Goal: Information Seeking & Learning: Learn about a topic

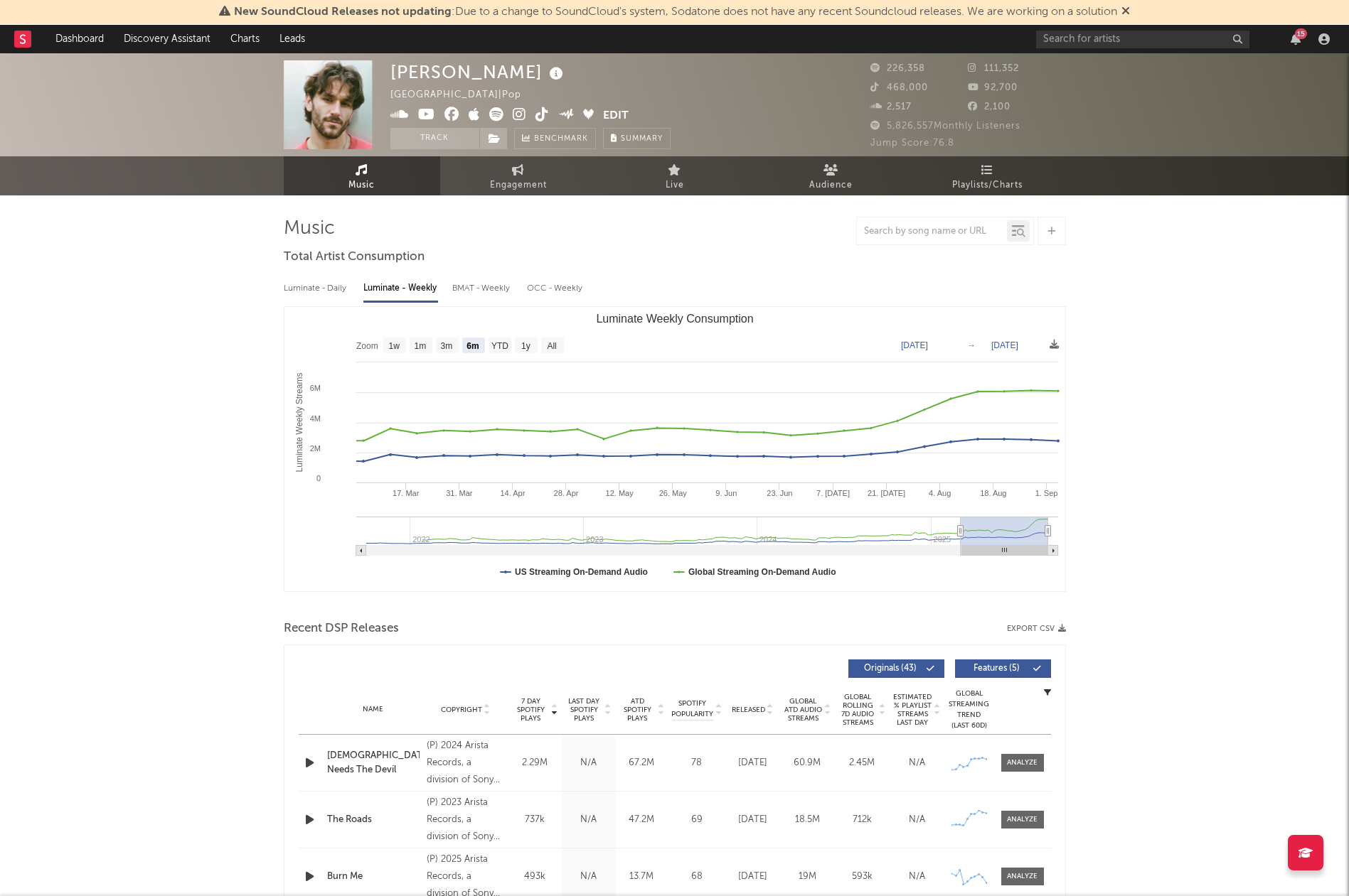
select select "6m"
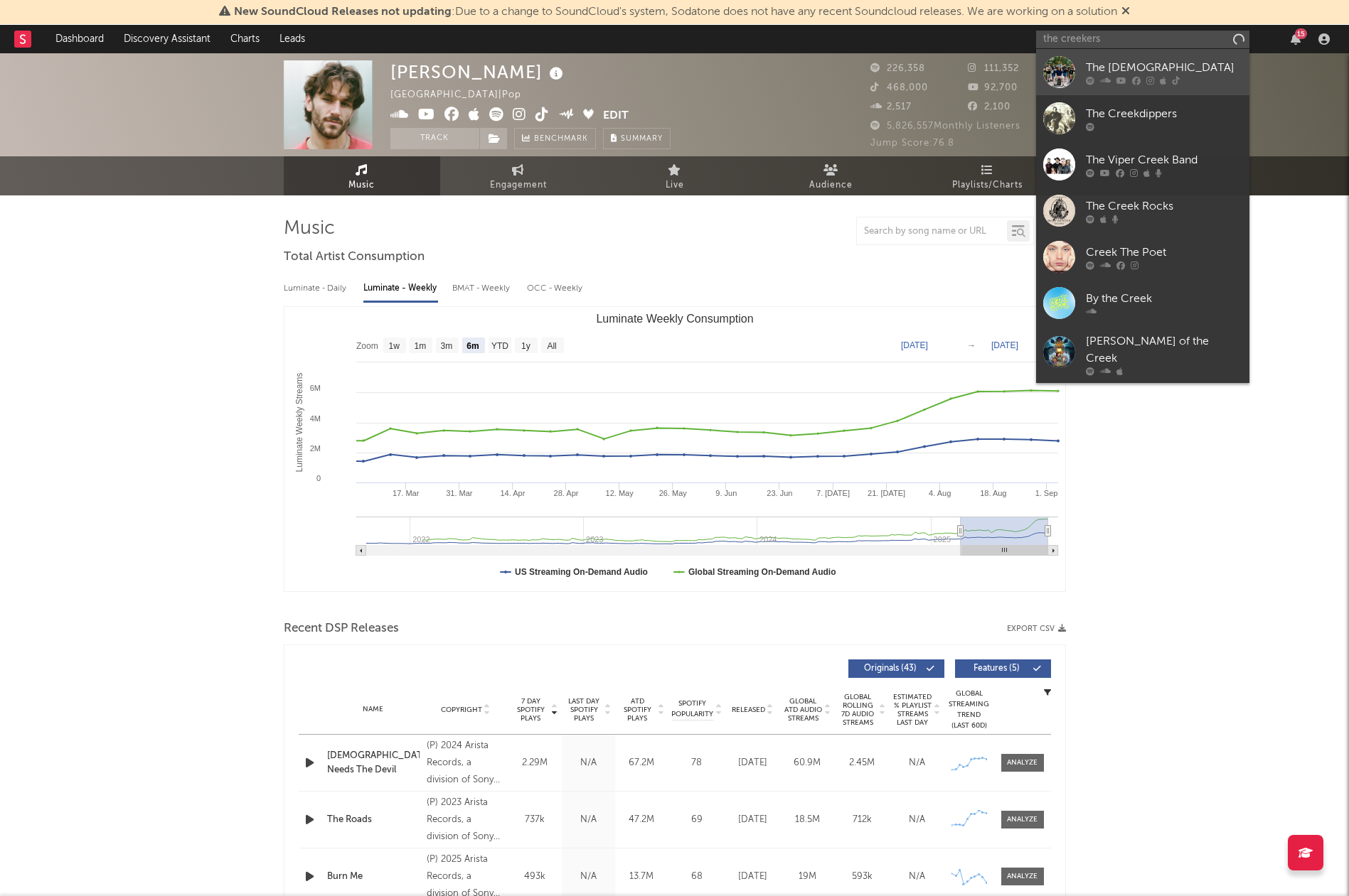
type input "the creekers"
click at [1122, 69] on div "The [DEMOGRAPHIC_DATA]" at bounding box center [1163, 67] width 156 height 17
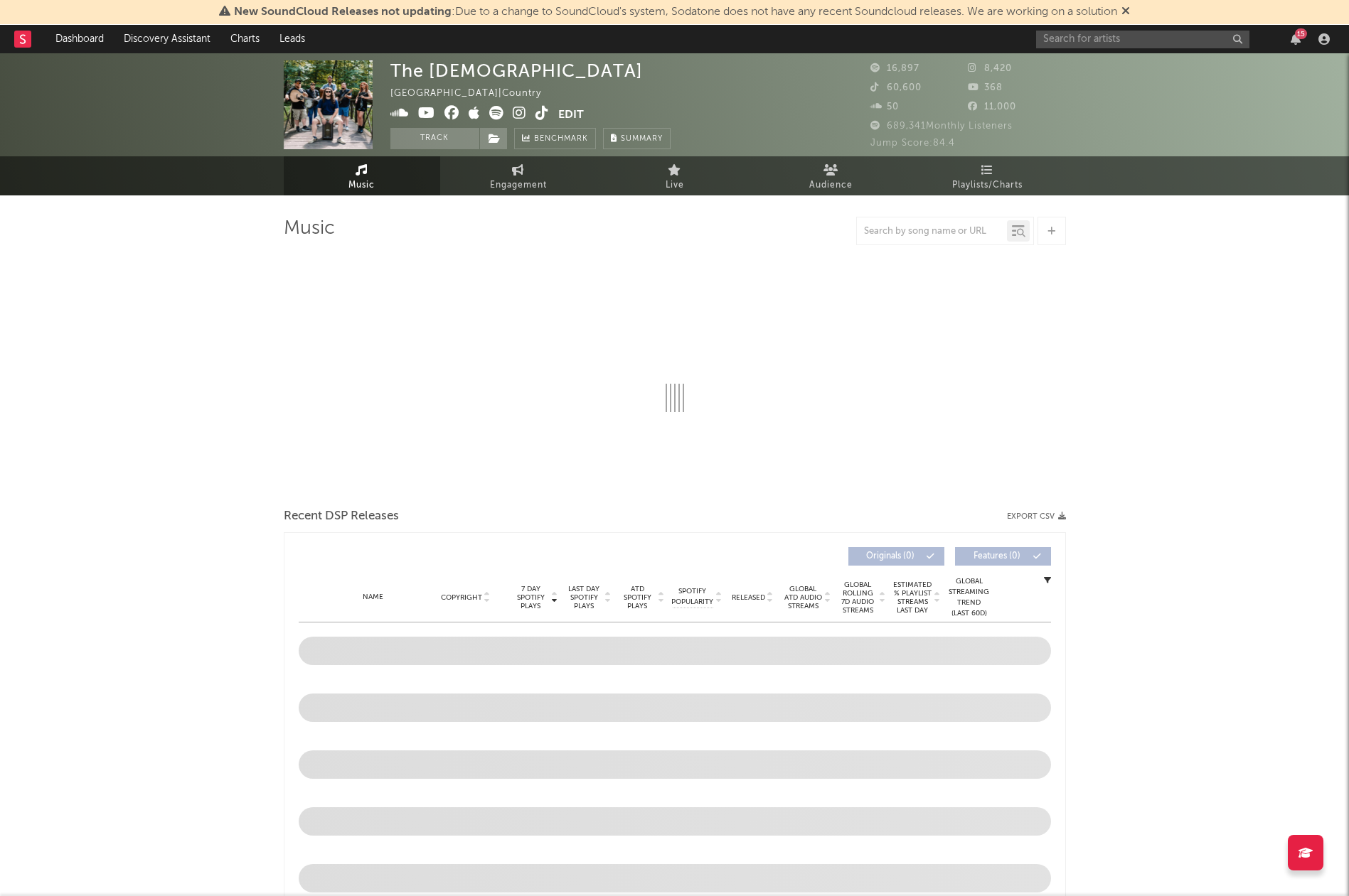
select select "6m"
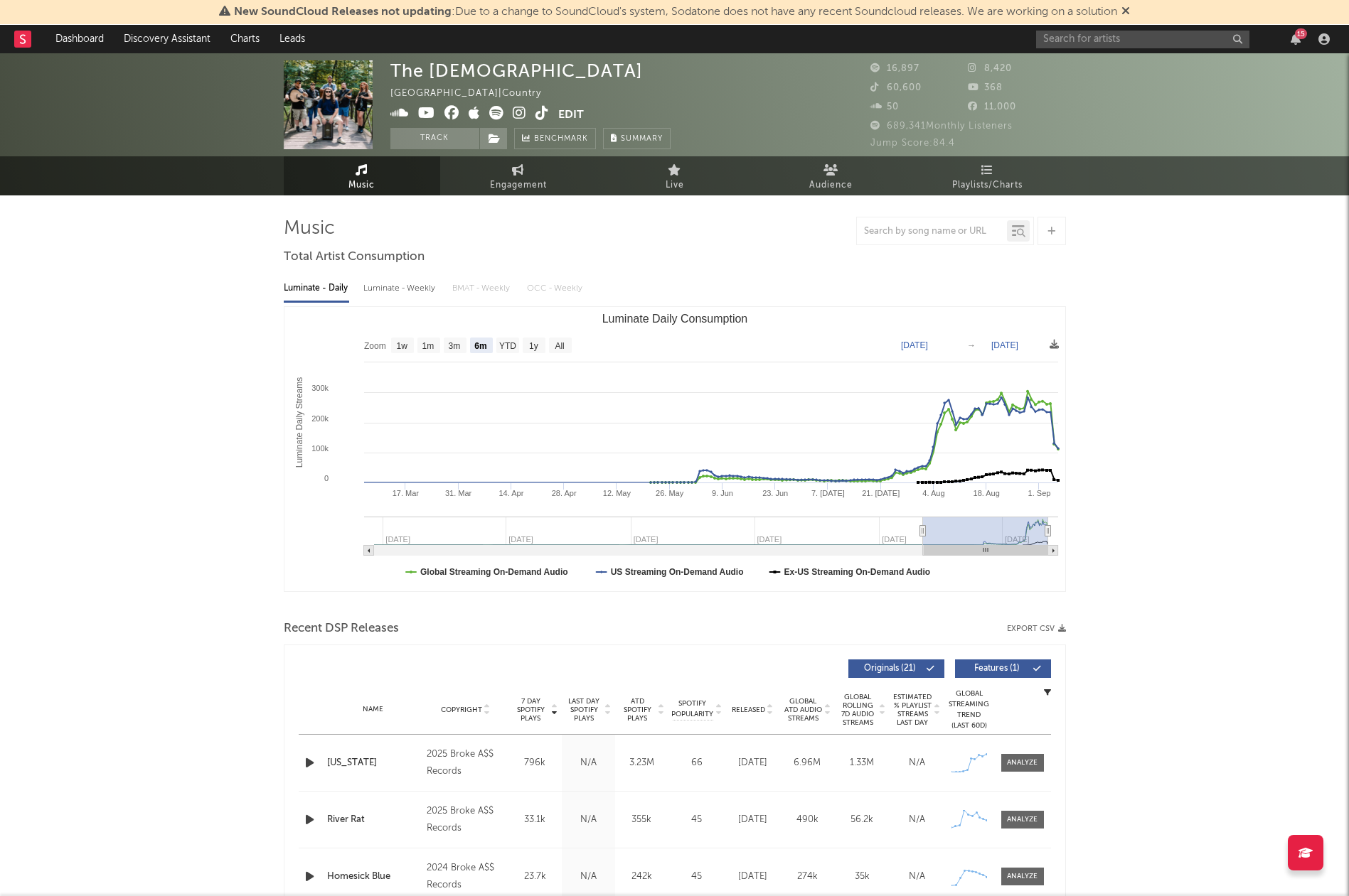
click at [534, 707] on span "7 Day Spotify Plays" at bounding box center [531, 709] width 38 height 26
click at [510, 166] on link "Engagement" at bounding box center [518, 175] width 156 height 39
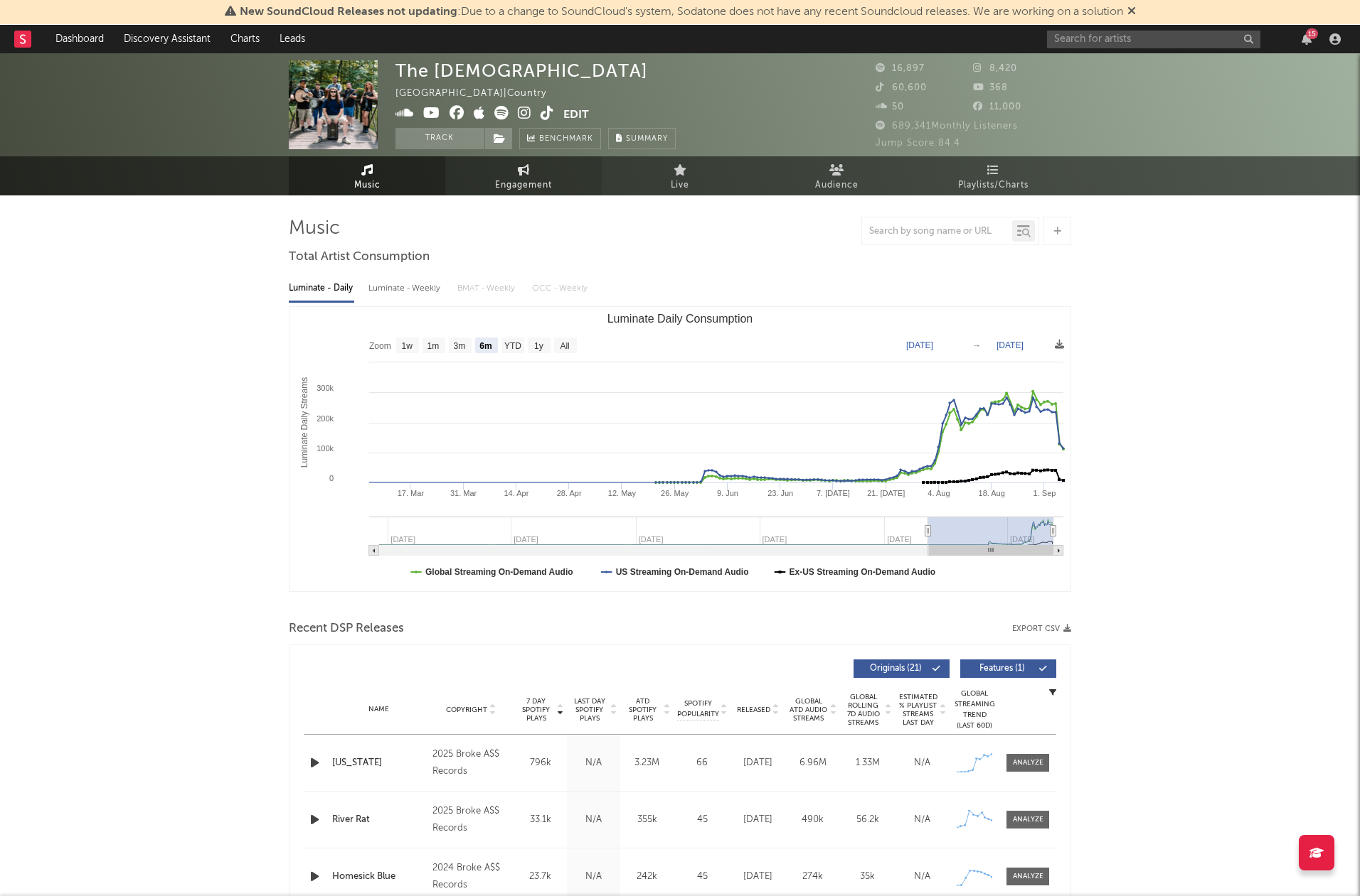
select select "1w"
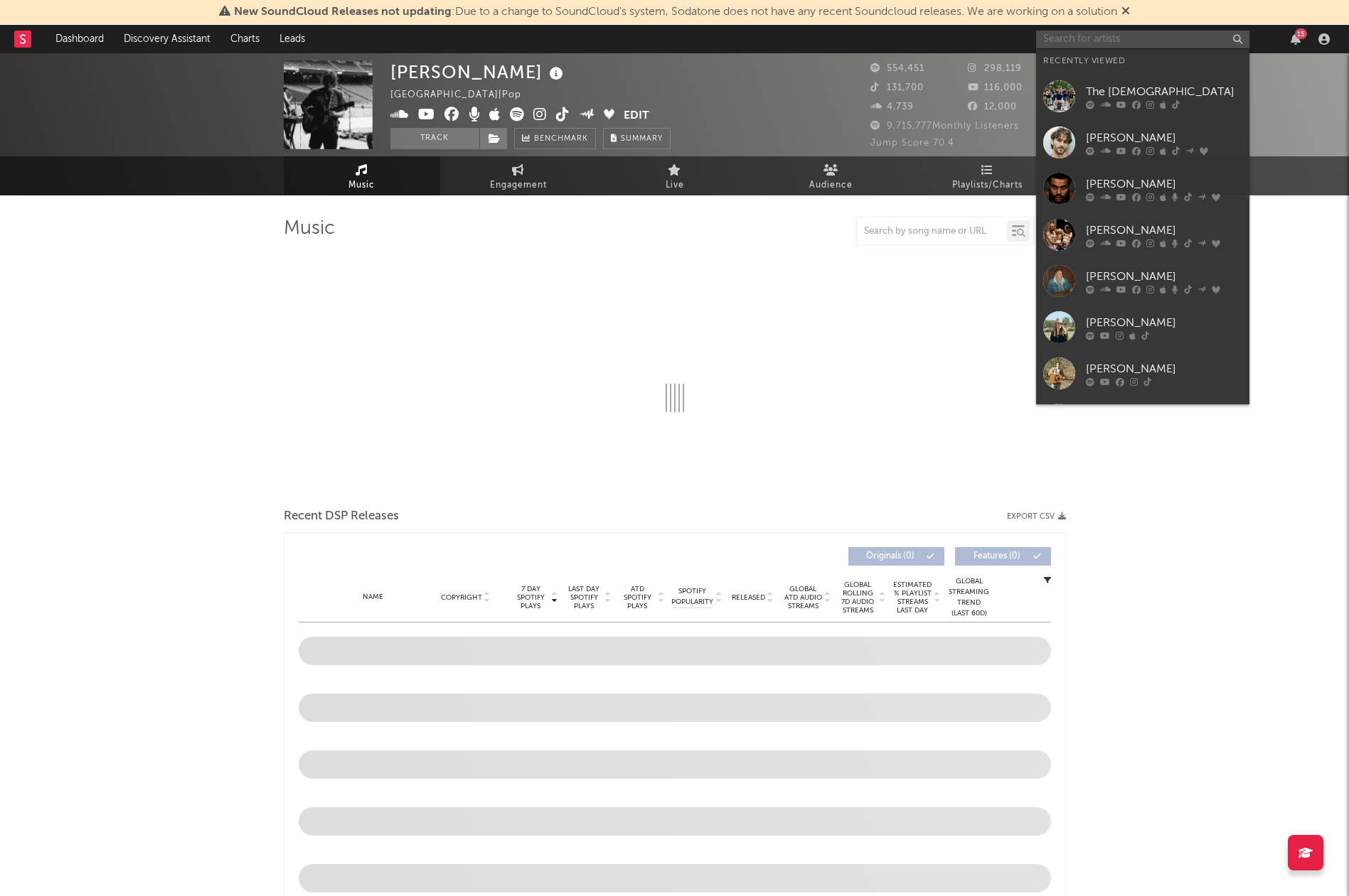
click at [1131, 43] on input "text" at bounding box center [1142, 40] width 213 height 18
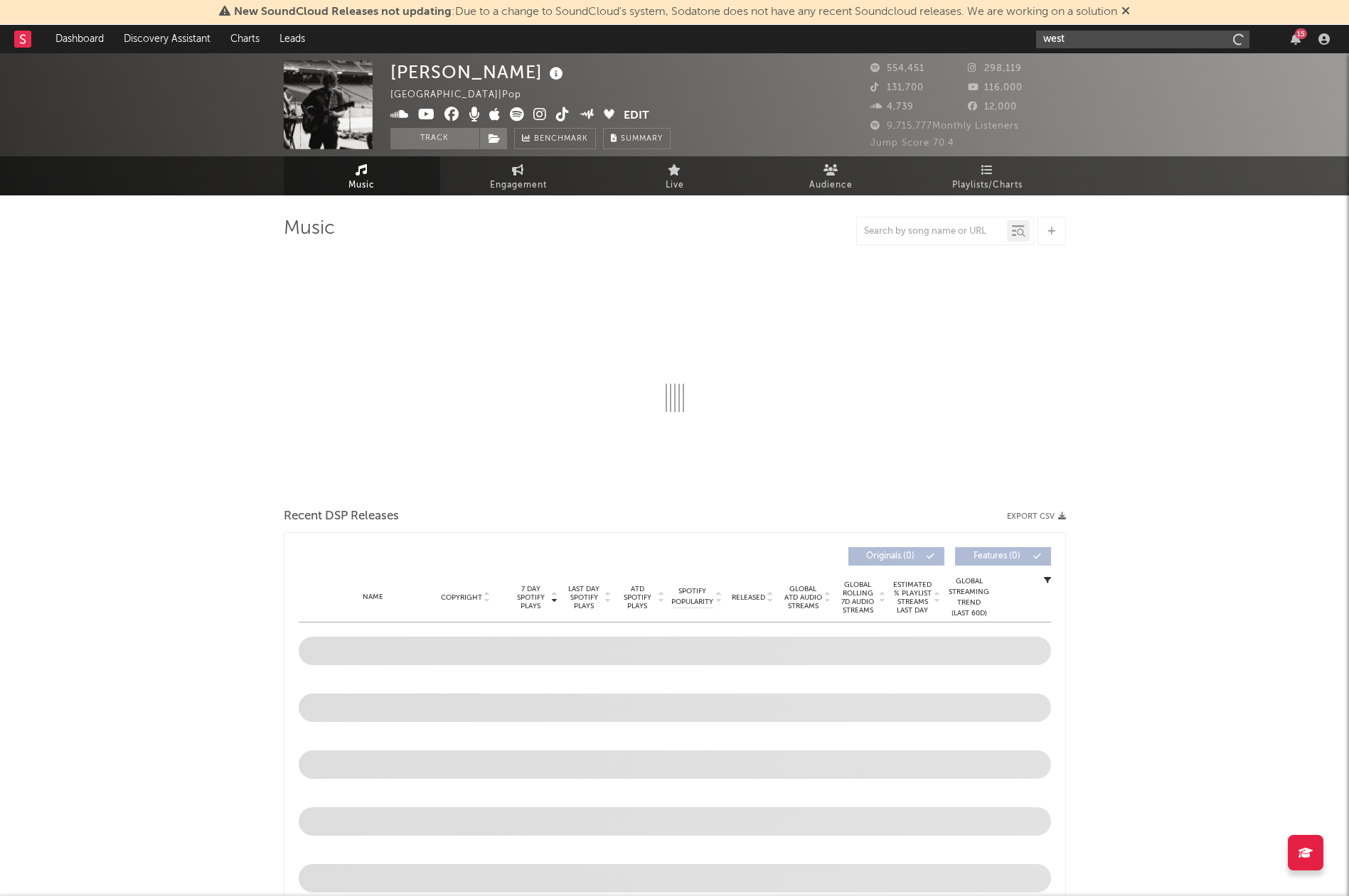
type input "west"
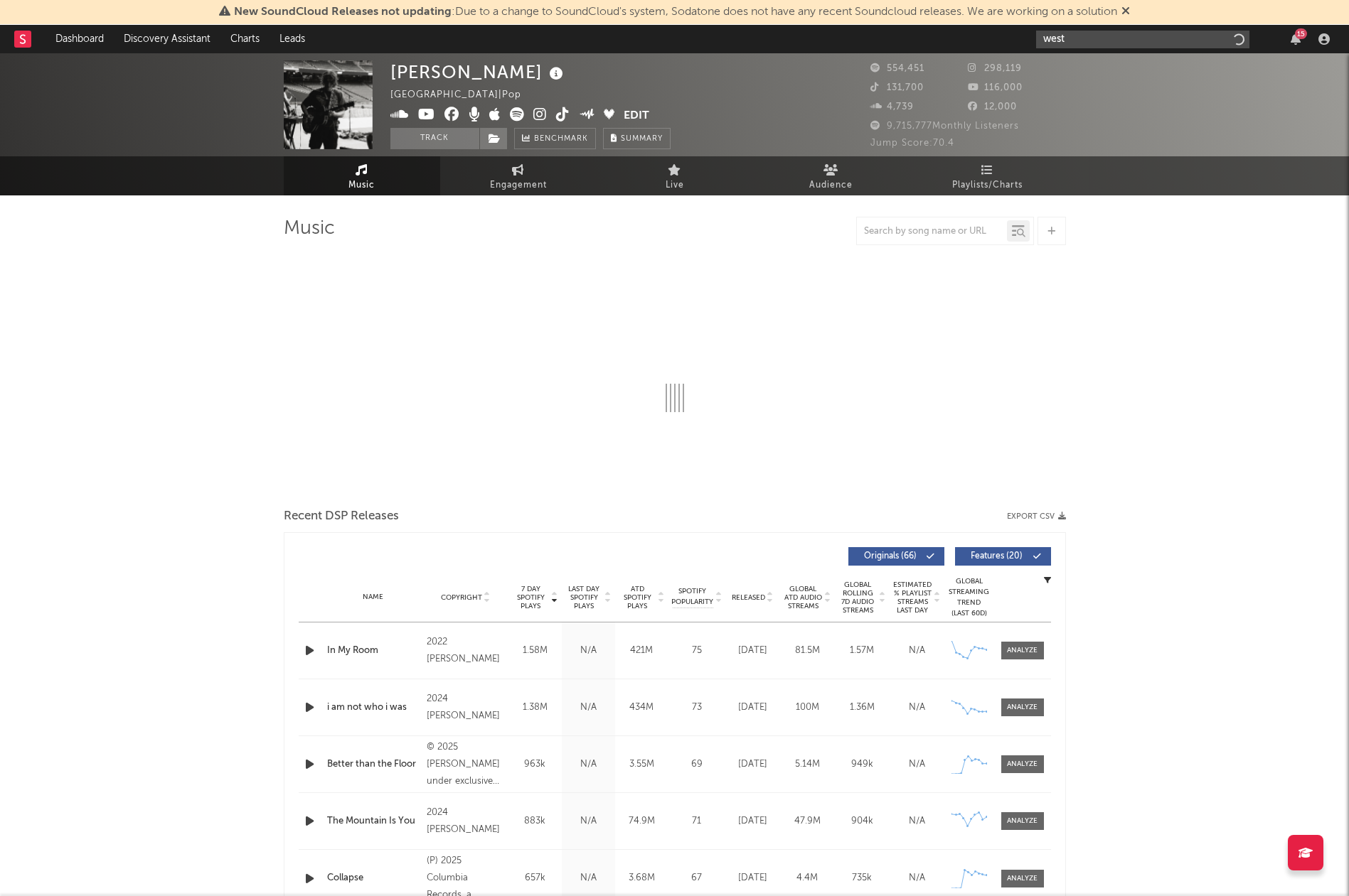
select select "6m"
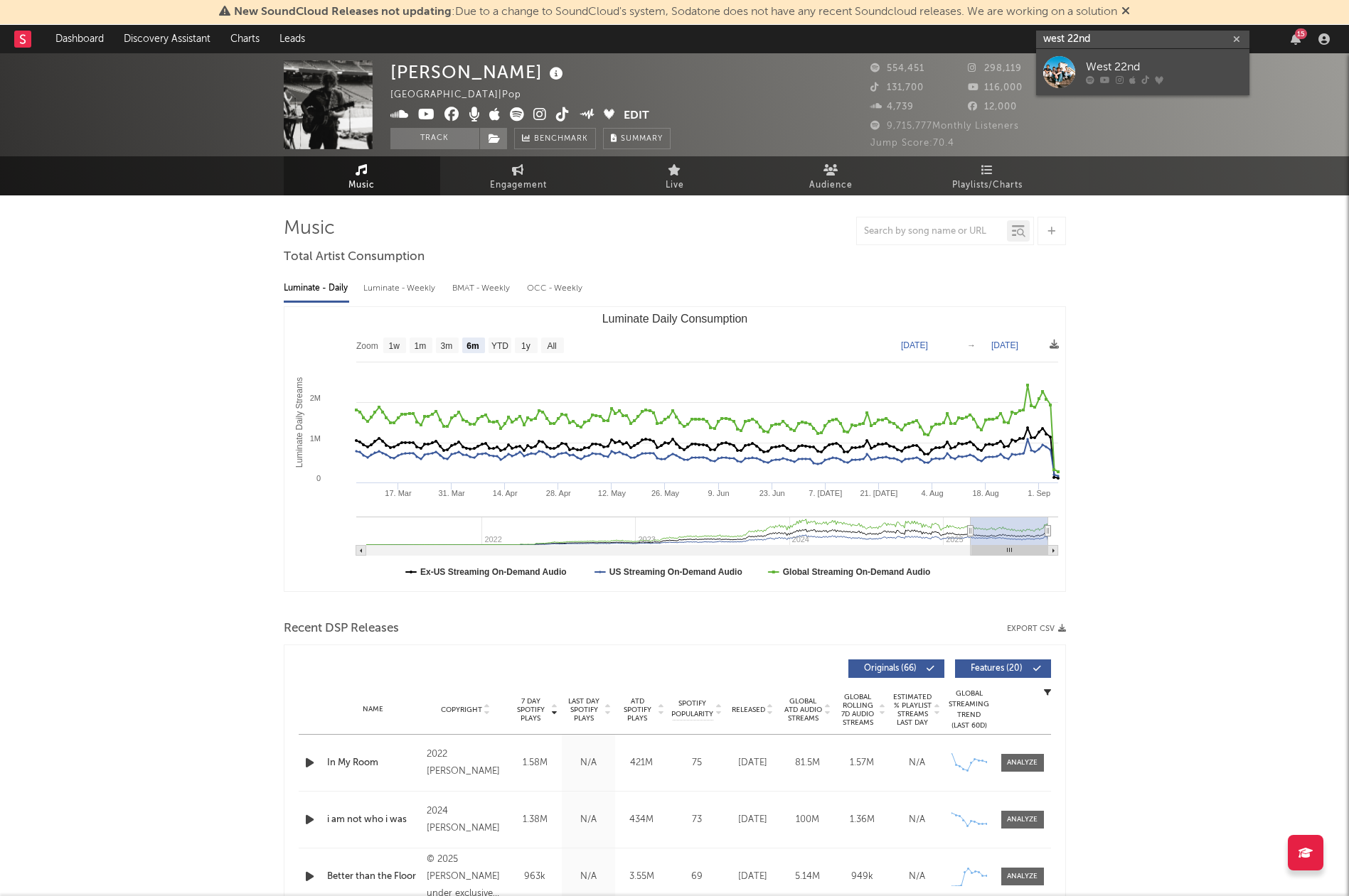
type input "west 22nd"
click at [1134, 68] on div "West 22nd" at bounding box center [1163, 67] width 156 height 17
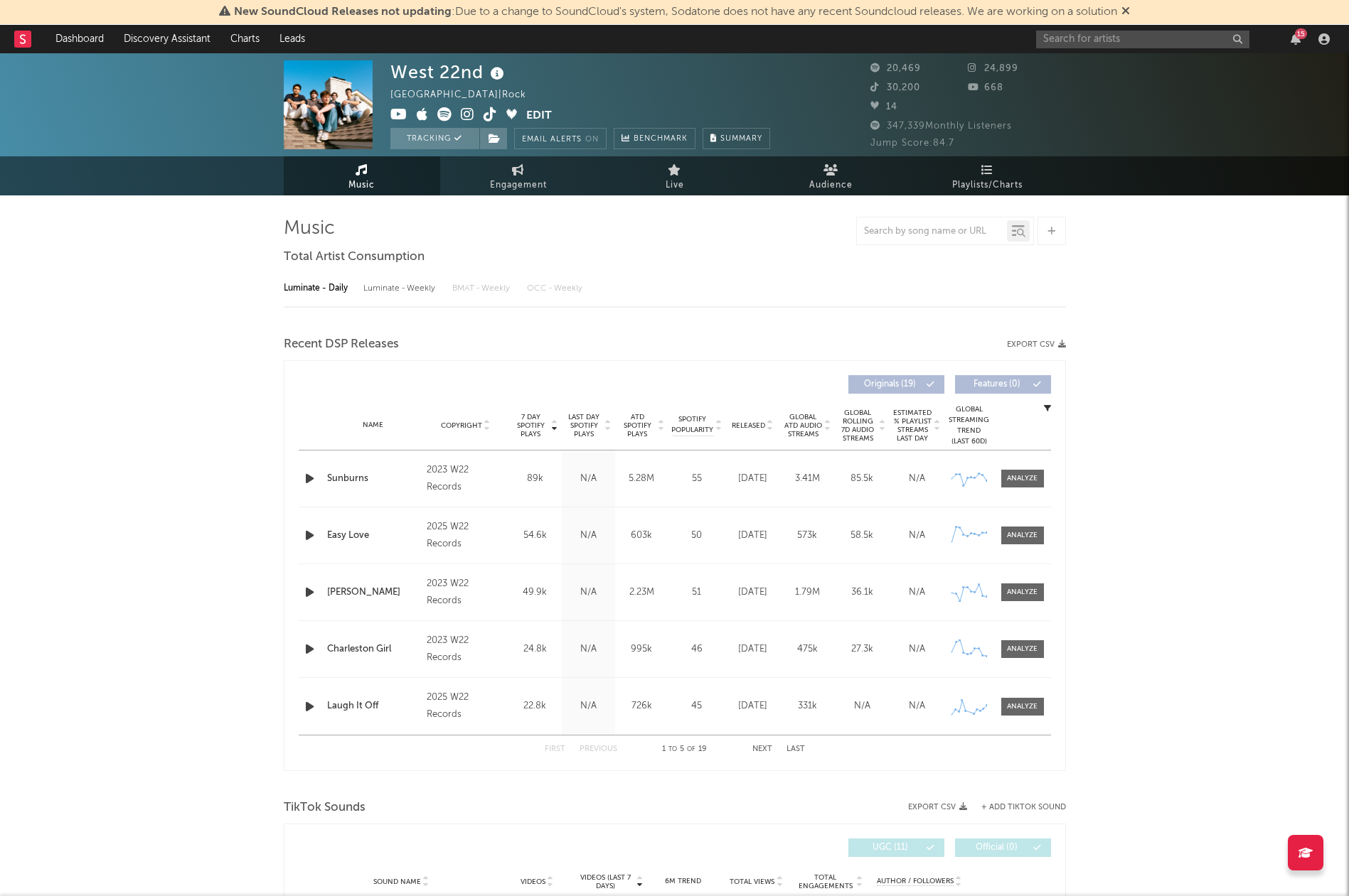
select select "6m"
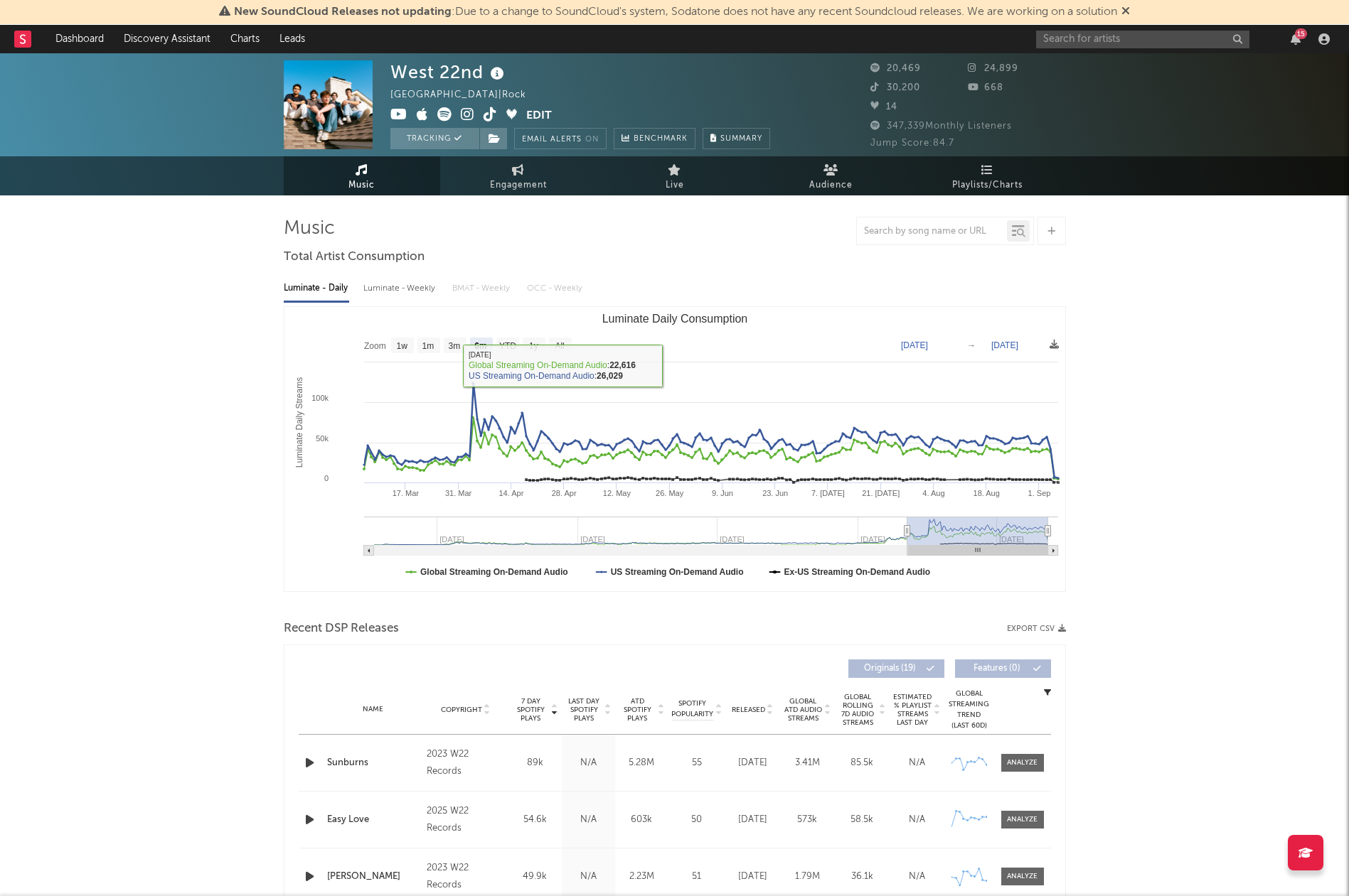
click at [386, 283] on div "Luminate - Weekly" at bounding box center [401, 288] width 74 height 24
select select "6m"
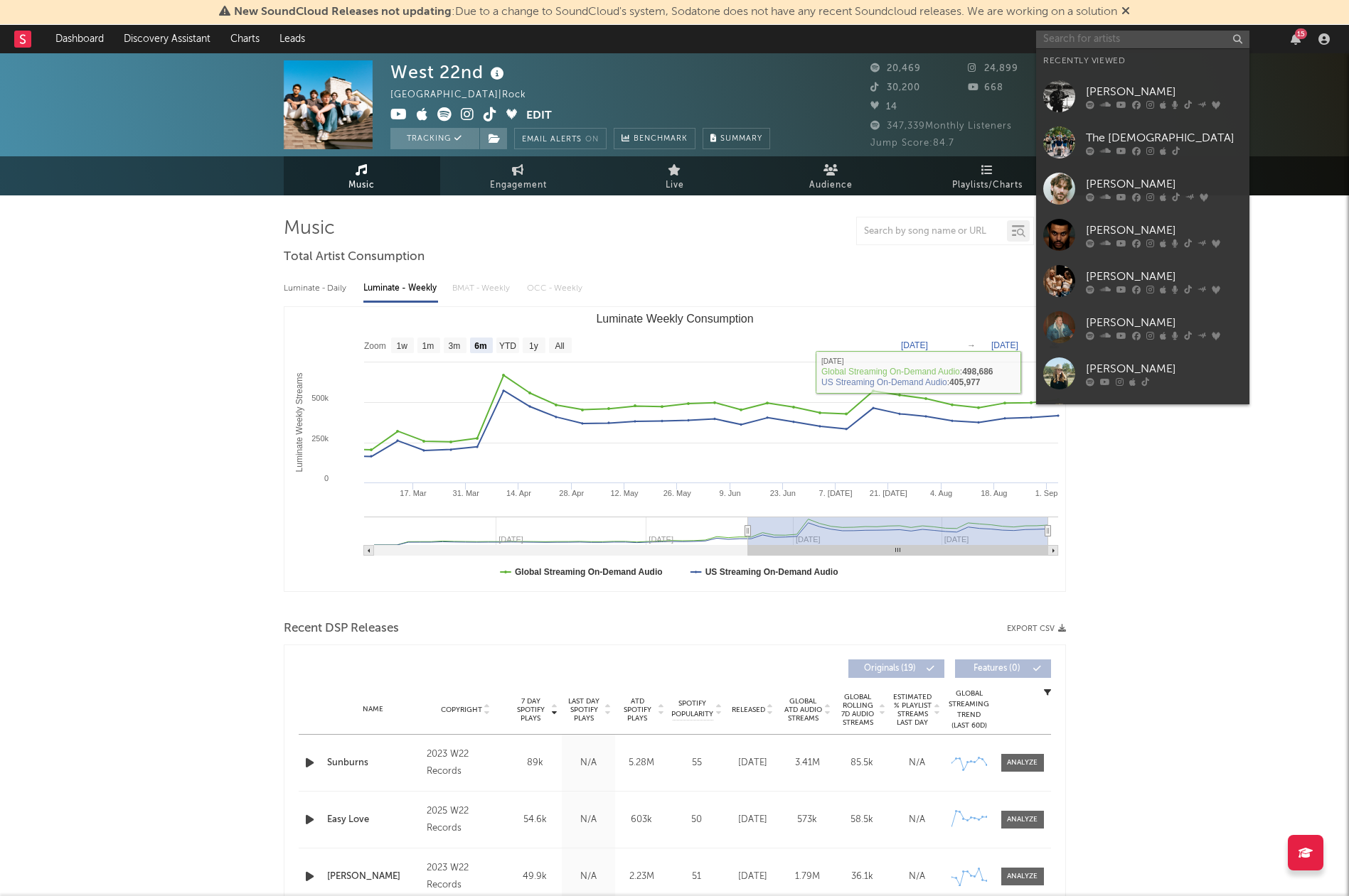
click at [1115, 46] on input "text" at bounding box center [1142, 40] width 213 height 18
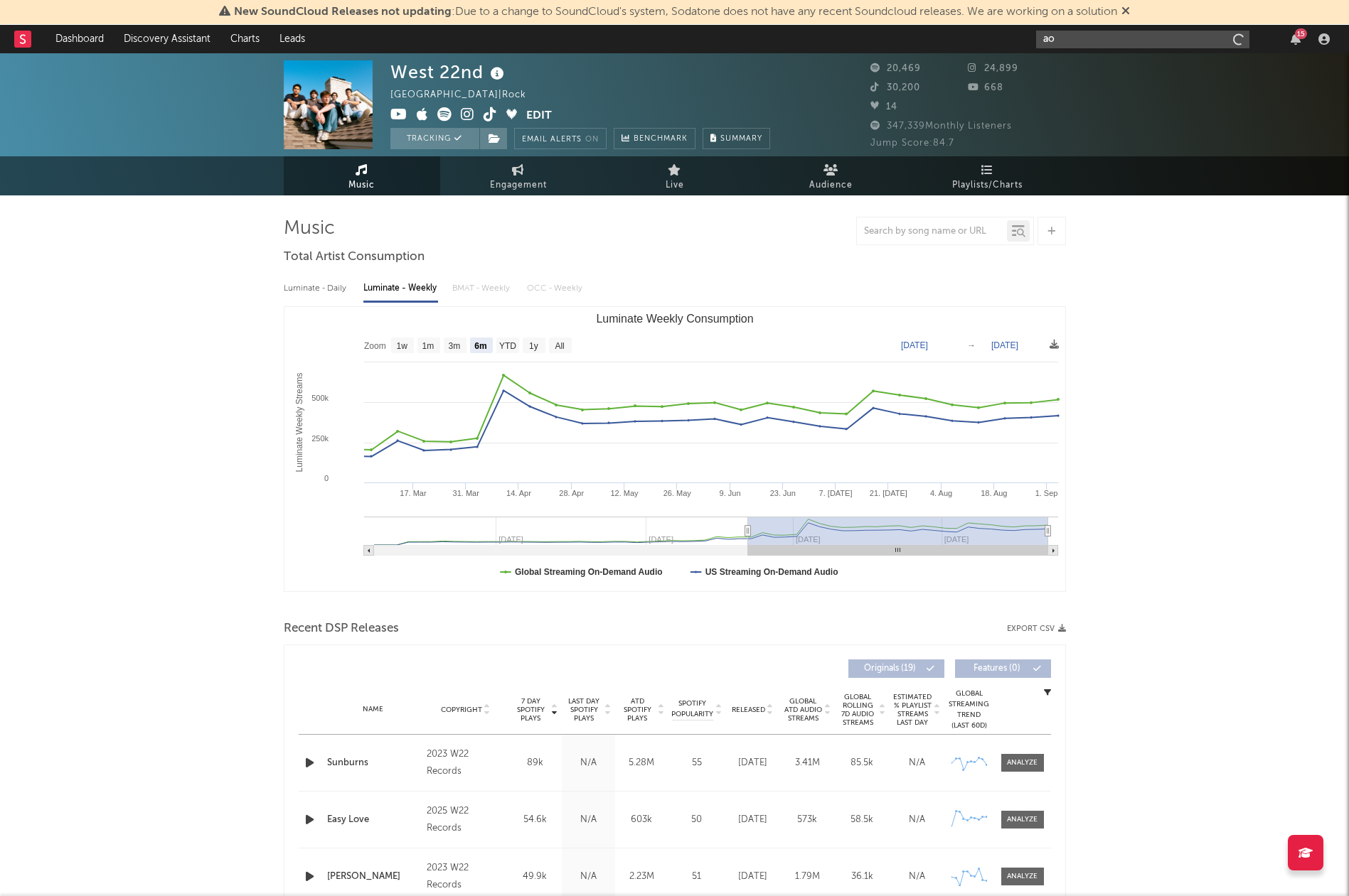
type input "a"
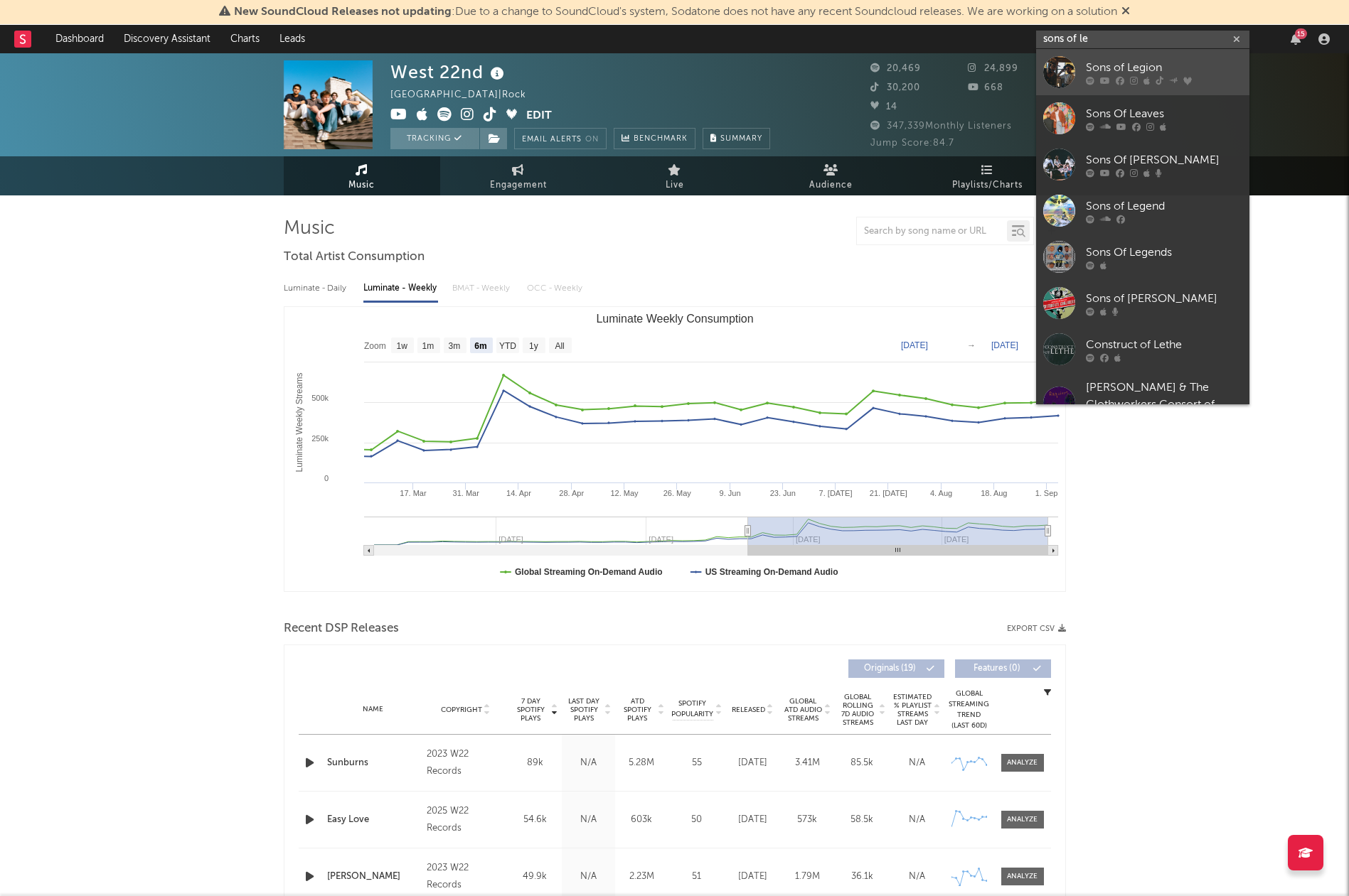
type input "sons of le"
click at [1140, 59] on div "Sons of Legion" at bounding box center [1163, 67] width 156 height 17
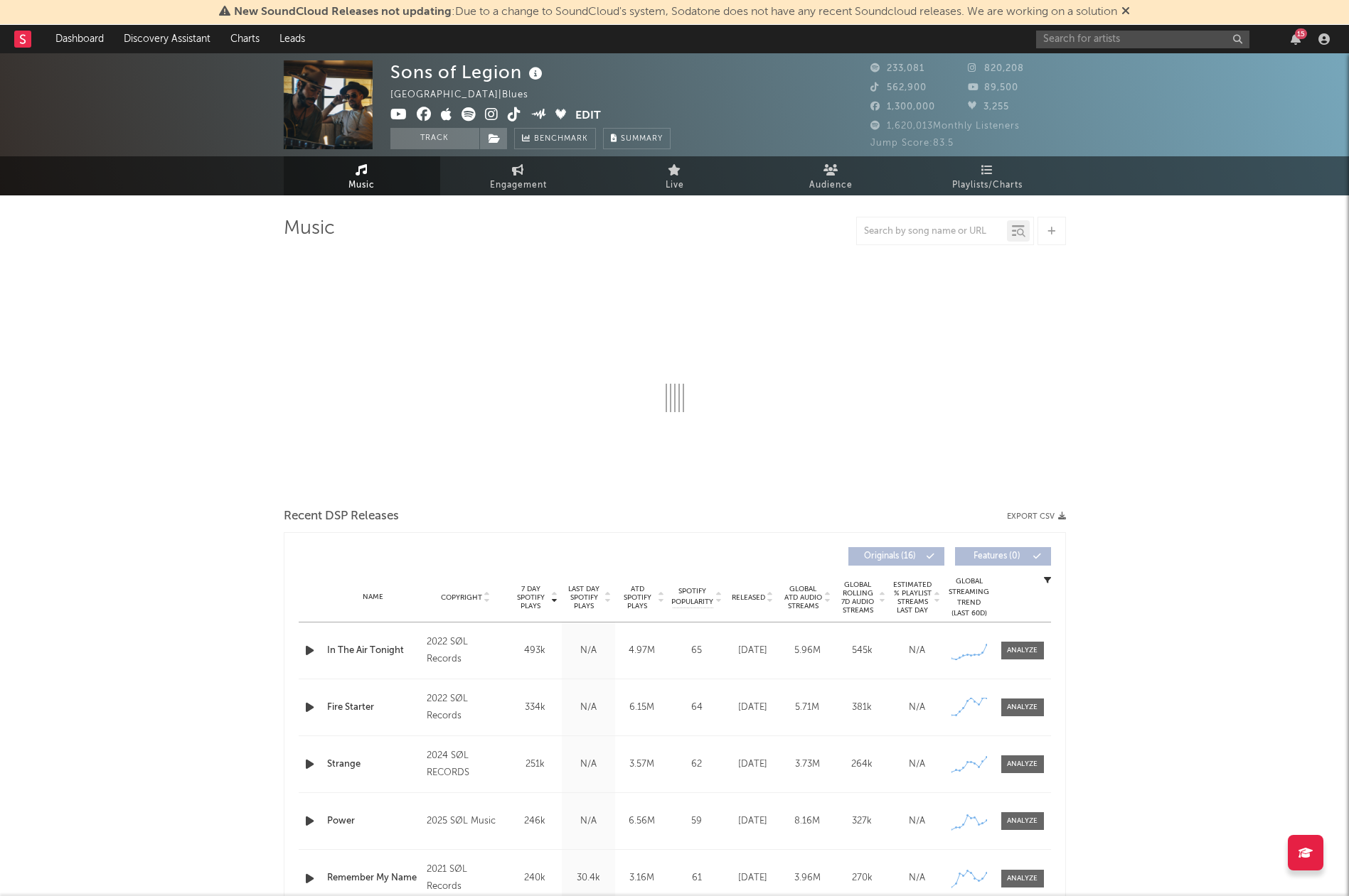
select select "6m"
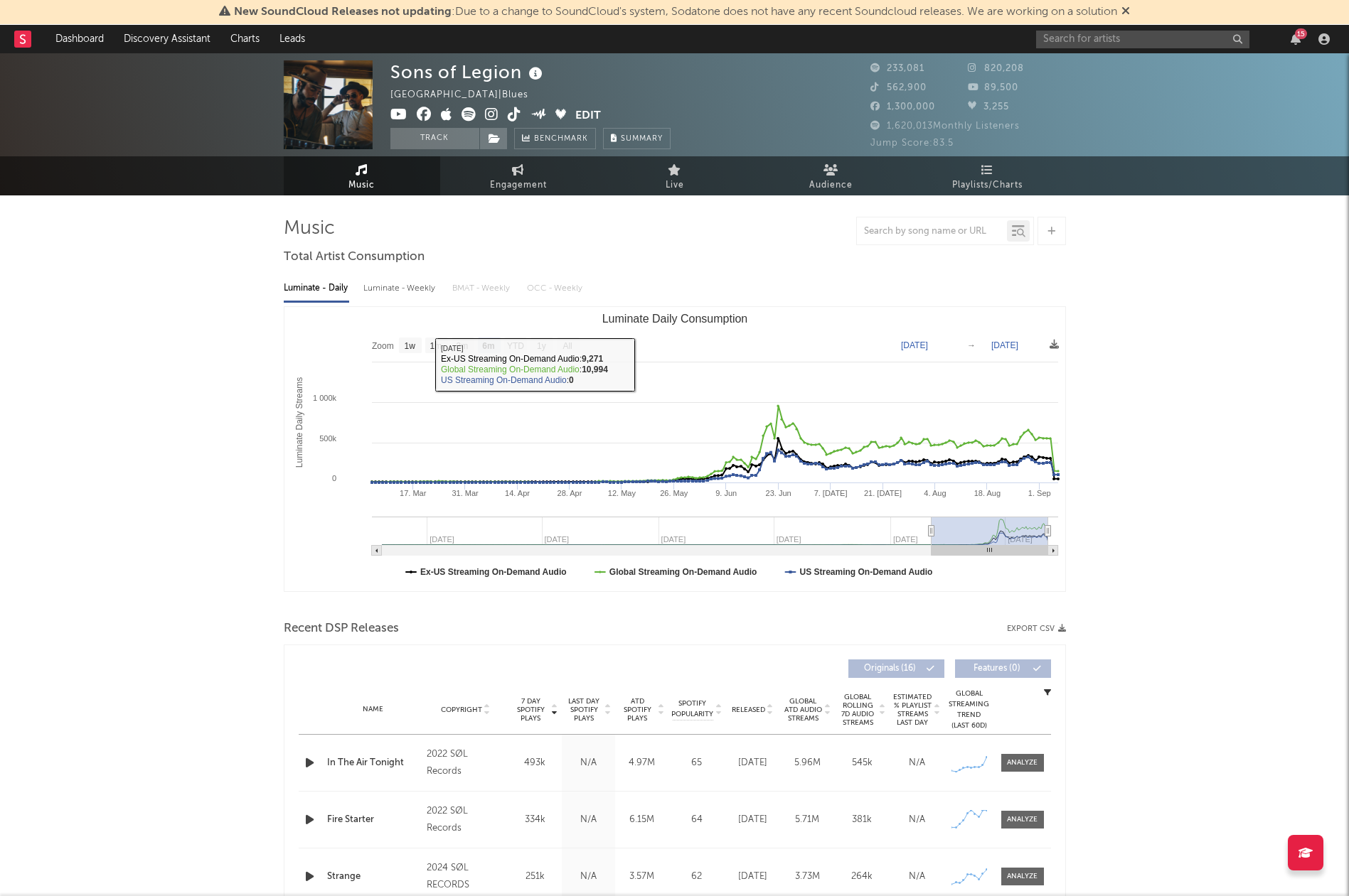
click at [386, 294] on div "Luminate - Weekly" at bounding box center [401, 288] width 74 height 24
select select "6m"
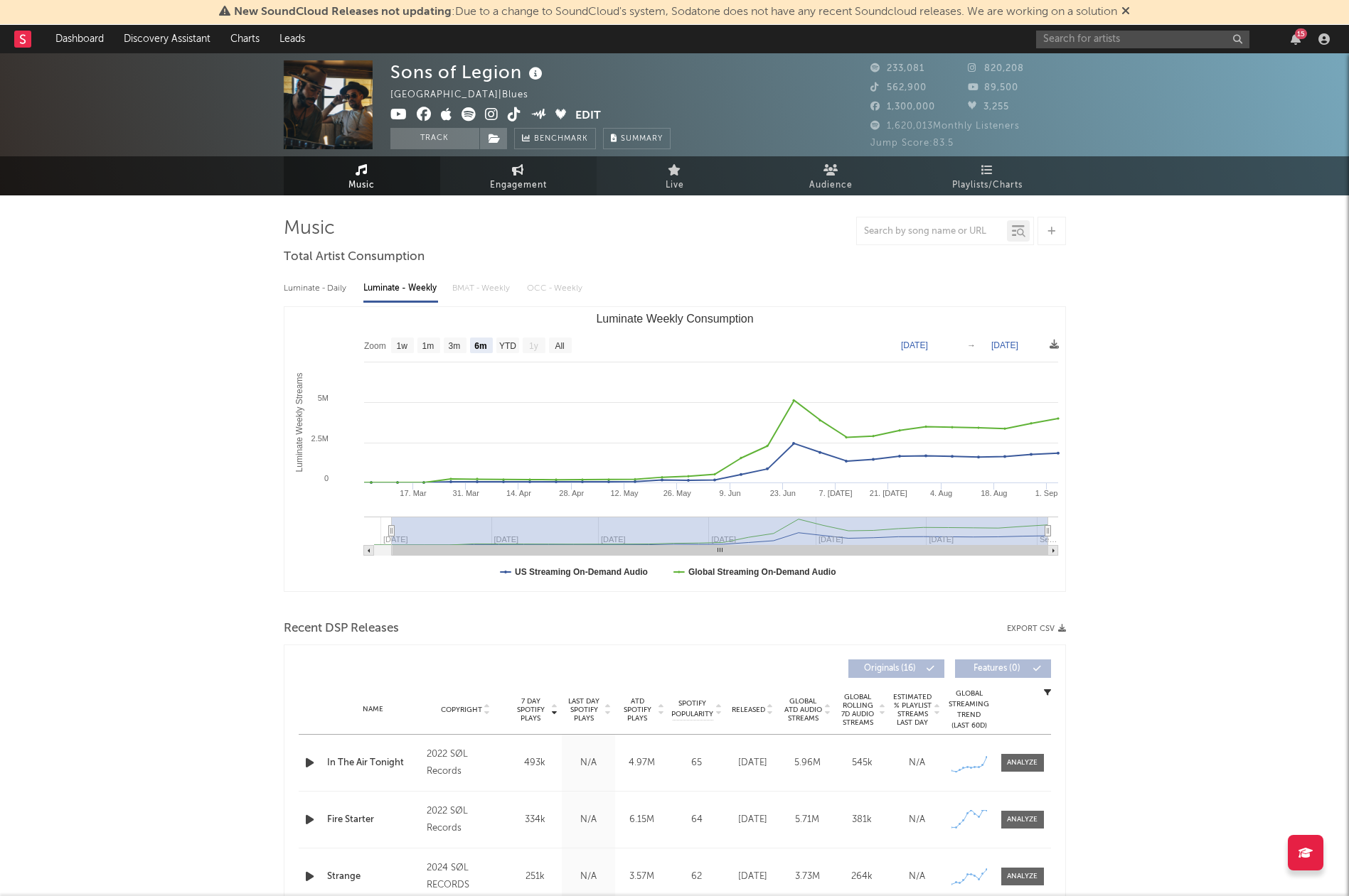
click at [515, 181] on span "Engagement" at bounding box center [518, 185] width 57 height 17
select select "1w"
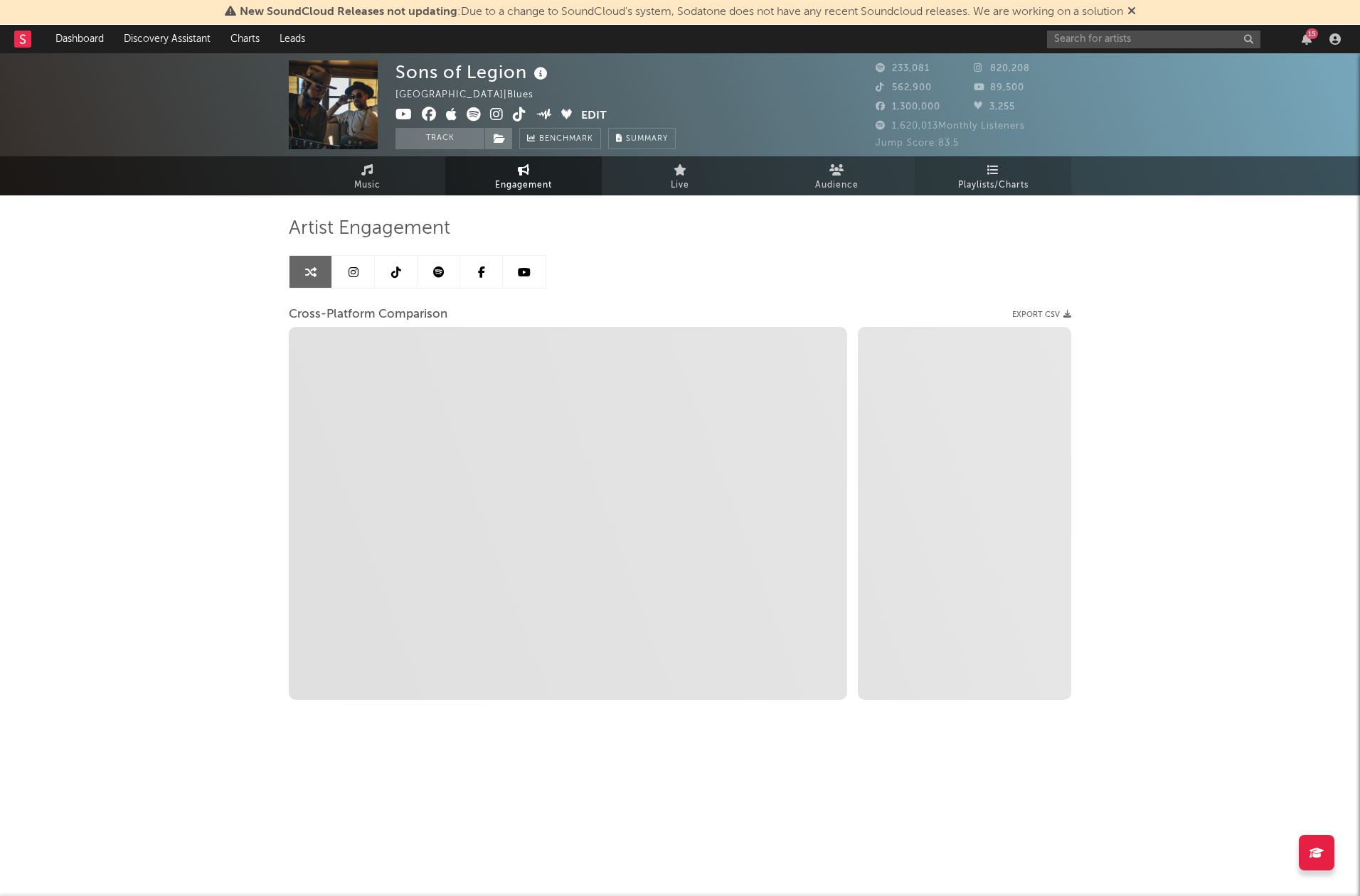
select select "1m"
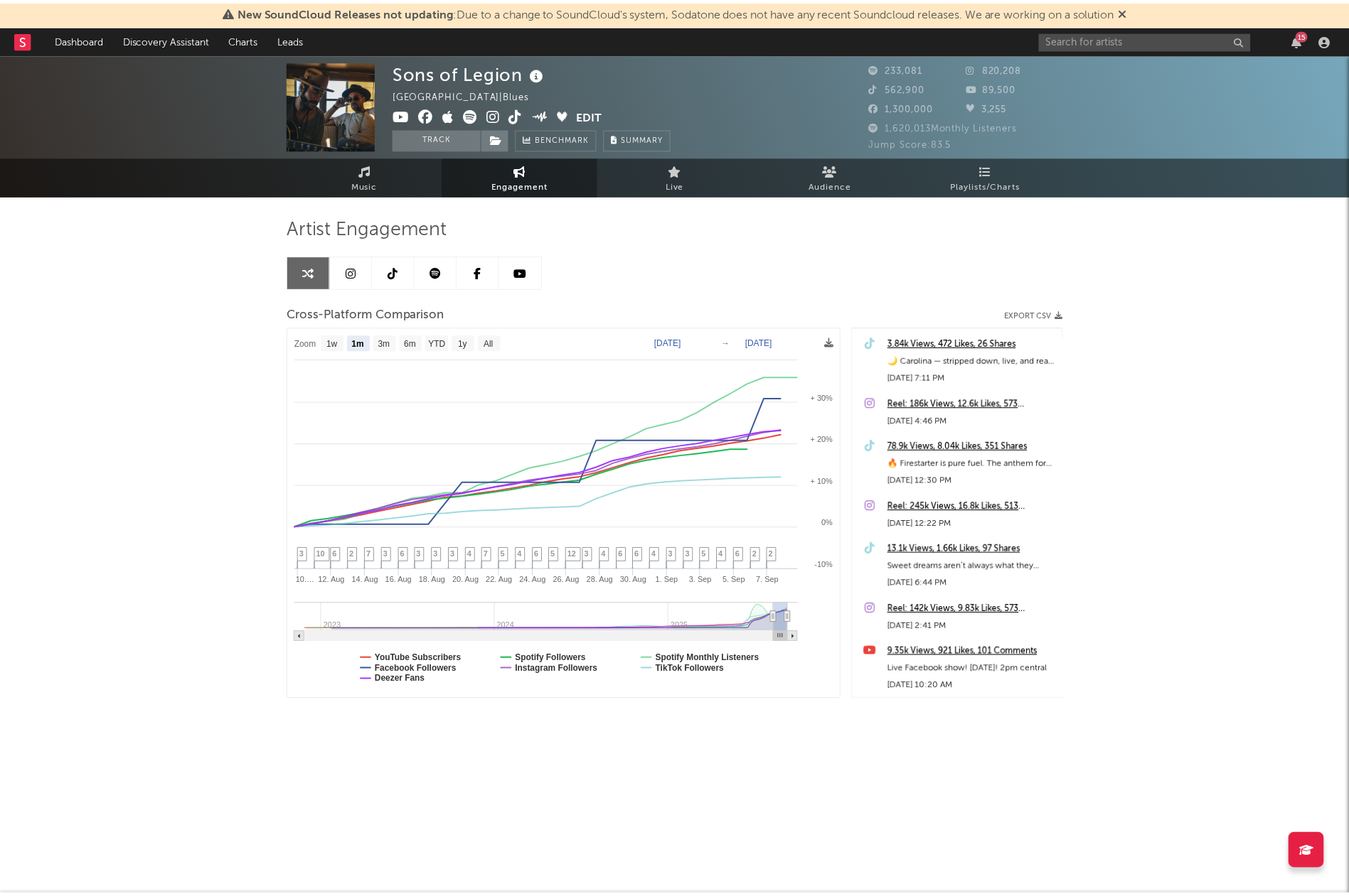
scroll to position [559, 0]
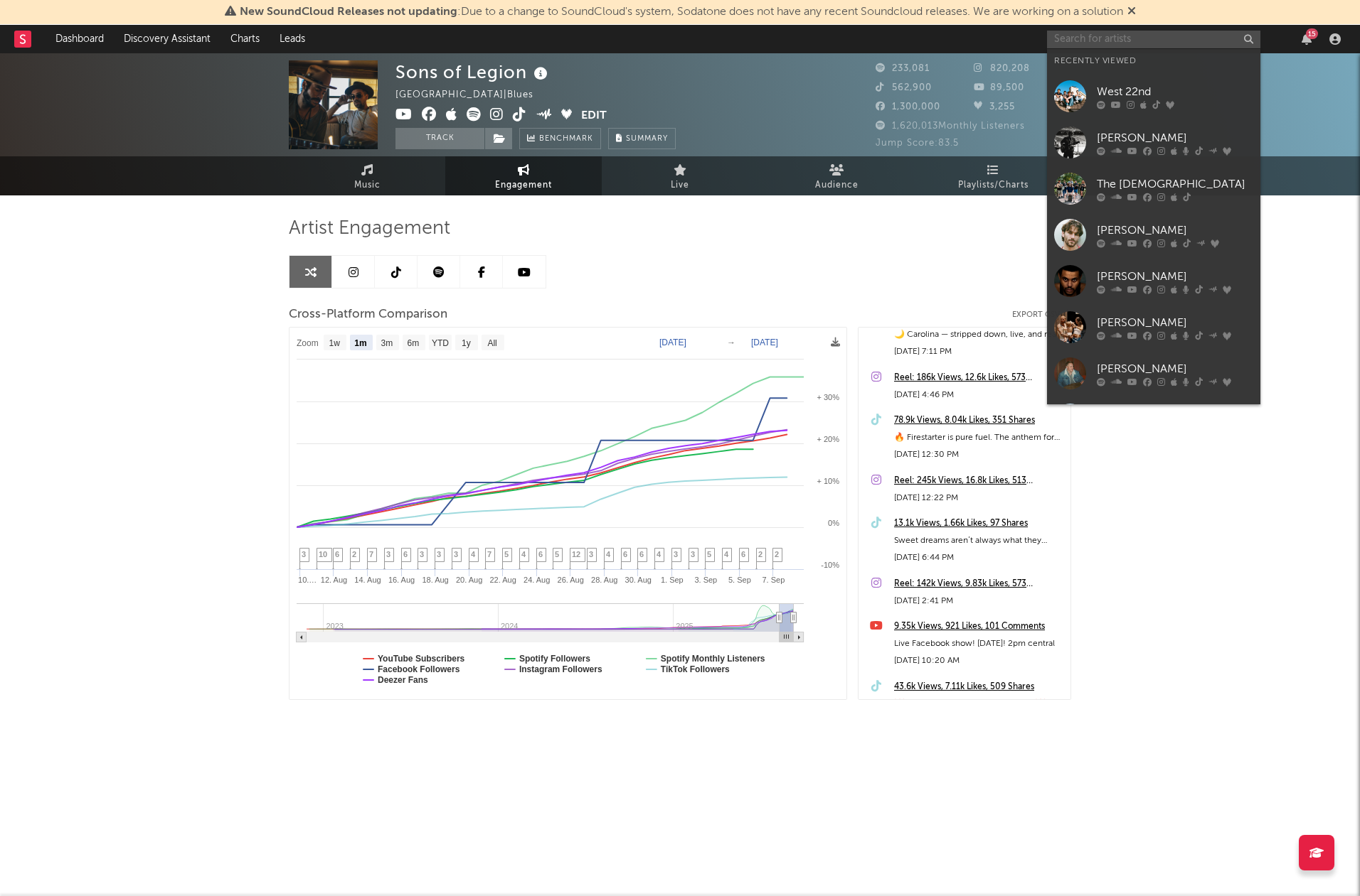
click at [1105, 40] on input "text" at bounding box center [1153, 40] width 213 height 18
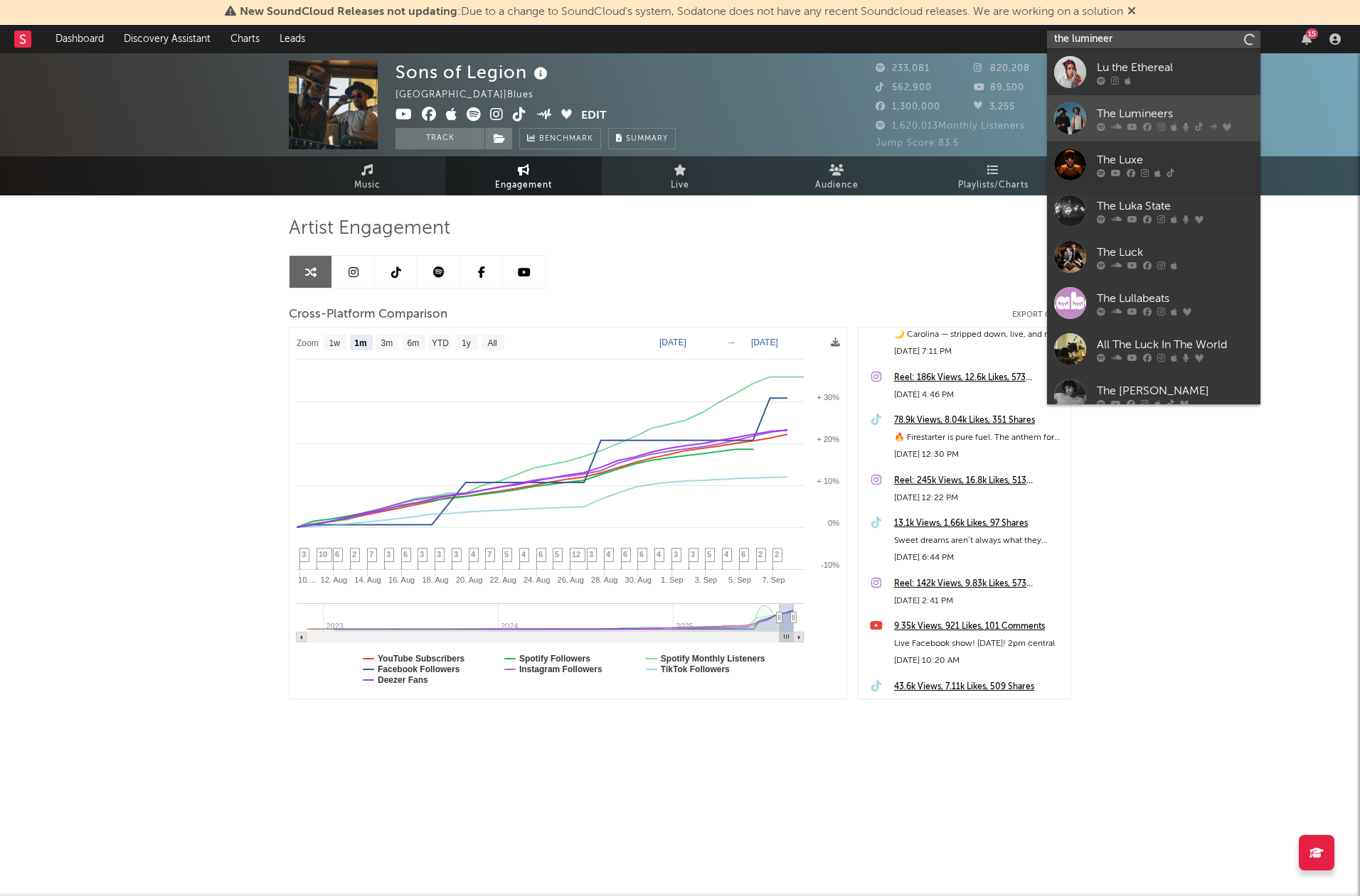
type input "the lumineer"
click at [1169, 115] on div "The Lumineers" at bounding box center [1174, 113] width 156 height 17
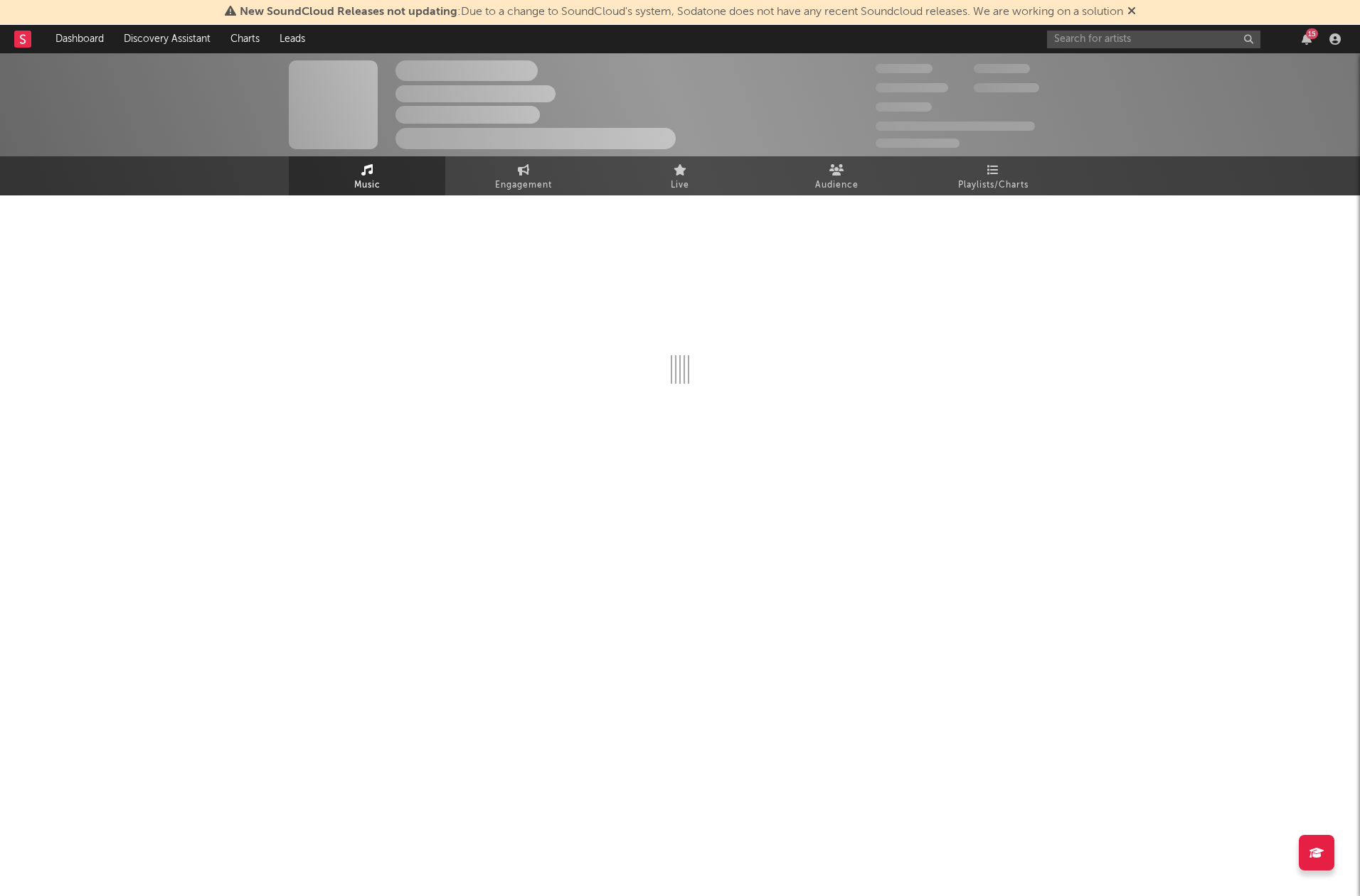
select select "6m"
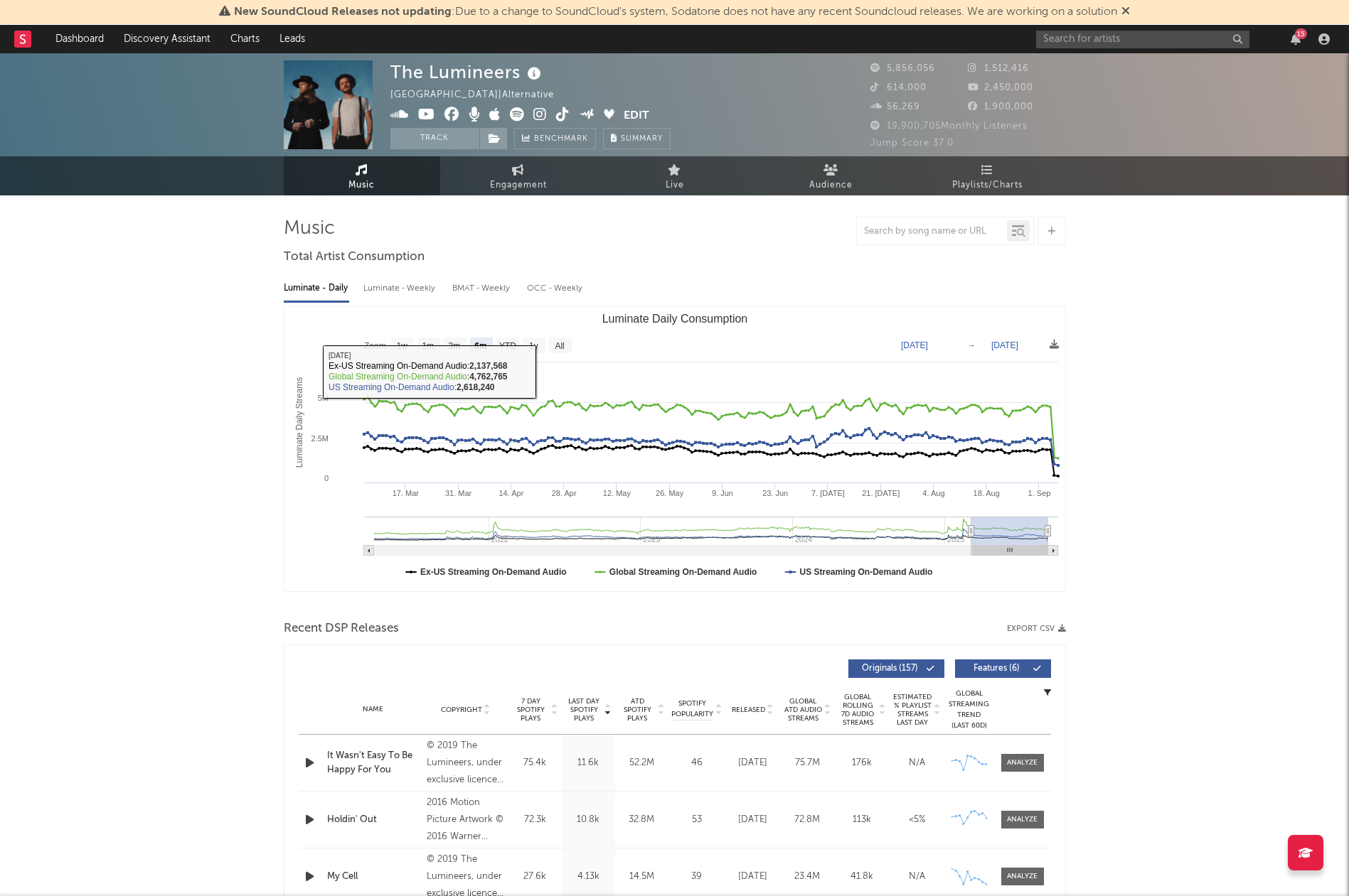
click at [408, 292] on div "Luminate - Weekly" at bounding box center [401, 288] width 74 height 24
select select "6m"
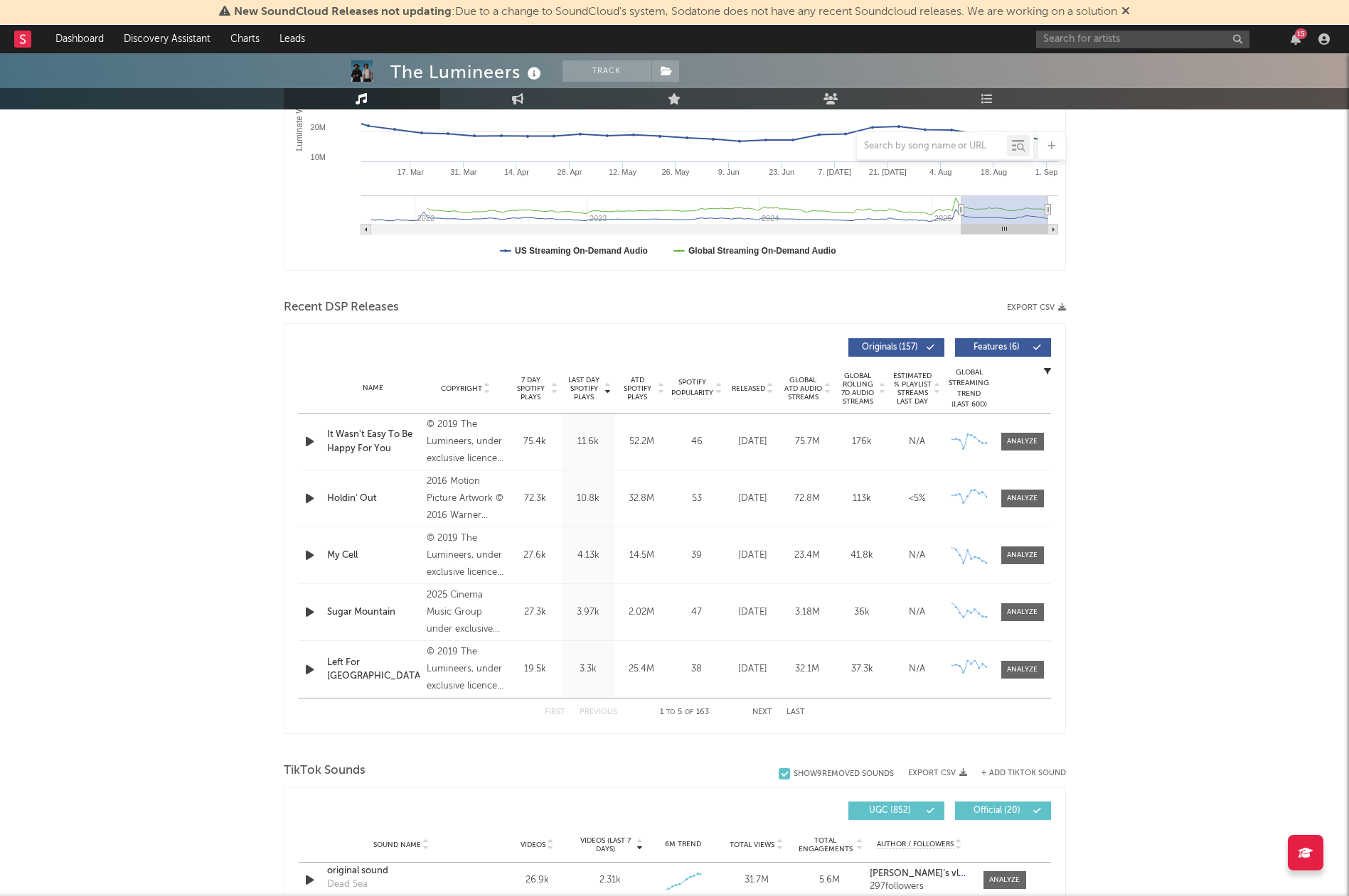
scroll to position [324, 0]
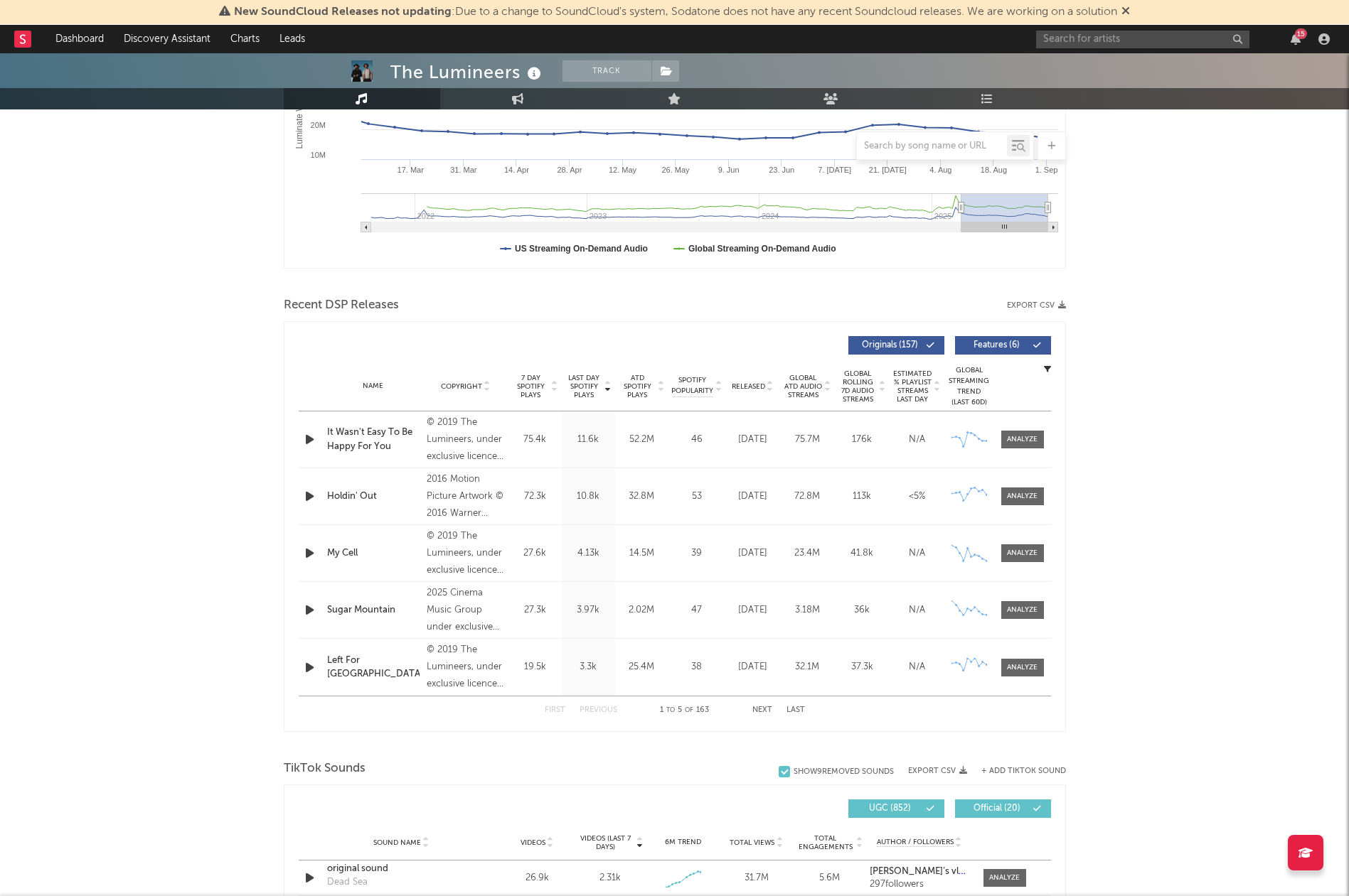
click at [539, 386] on span "7 Day Spotify Plays" at bounding box center [531, 386] width 38 height 26
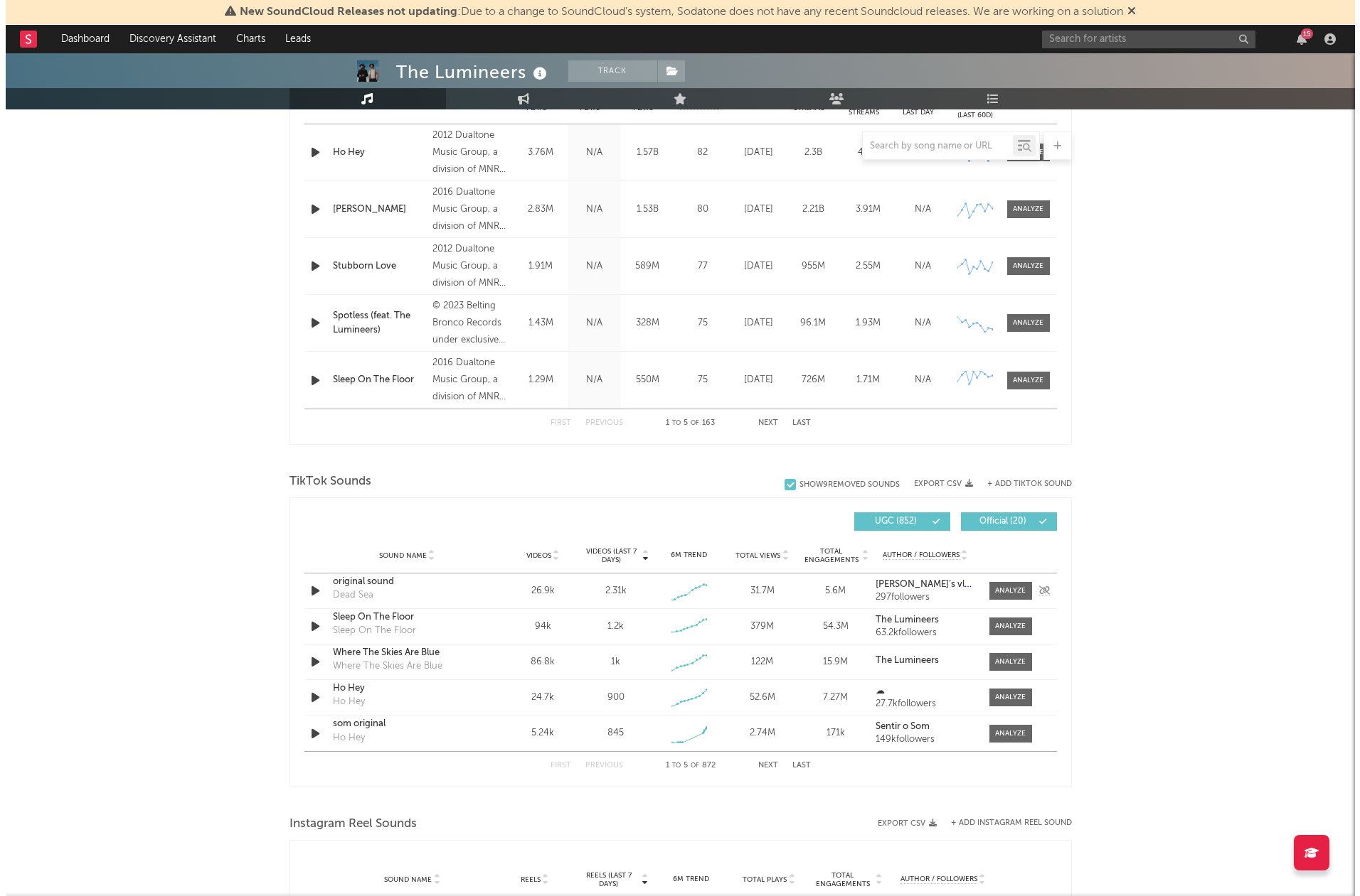
scroll to position [0, 0]
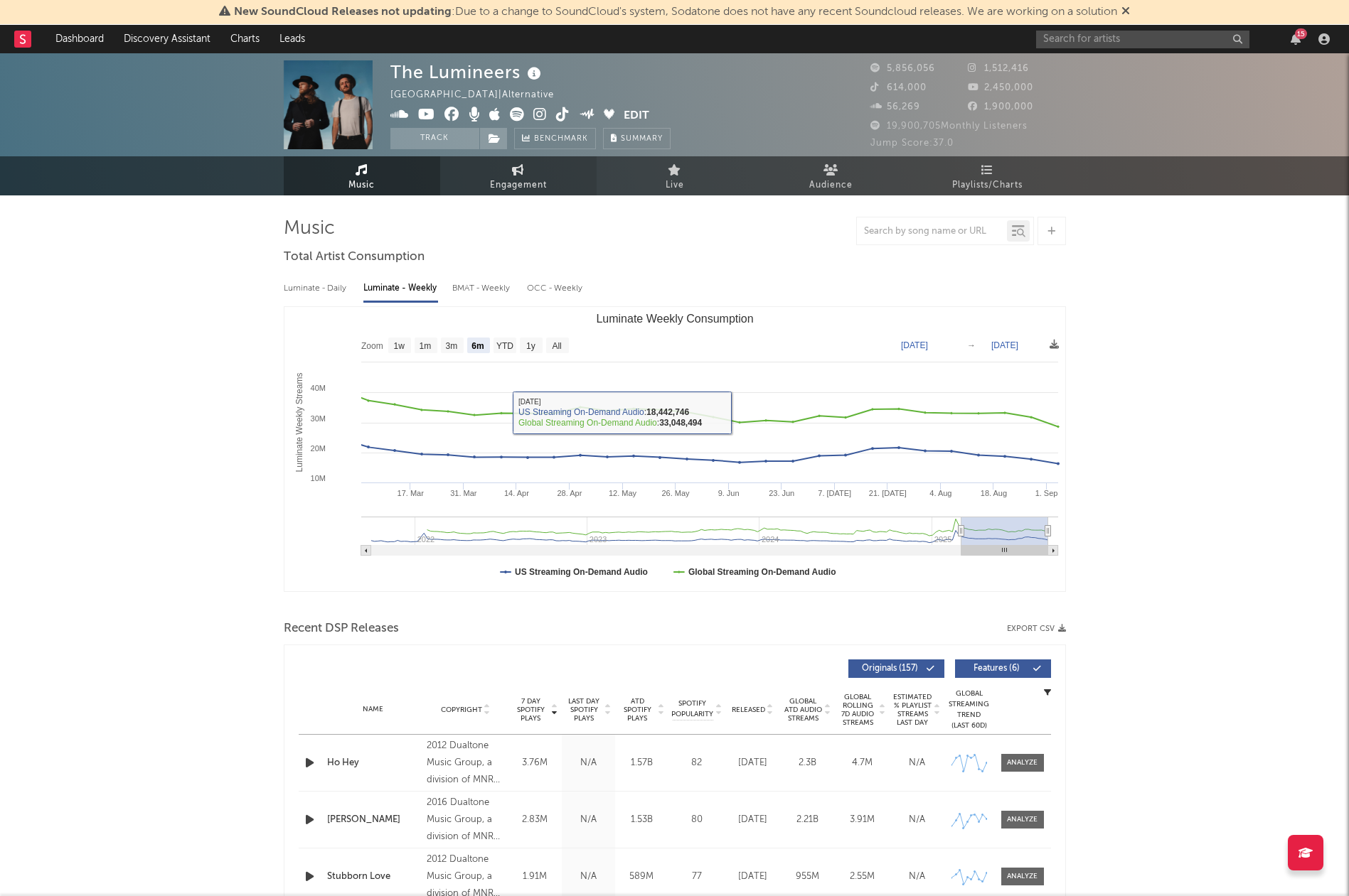
click at [508, 192] on span "Engagement" at bounding box center [518, 185] width 57 height 17
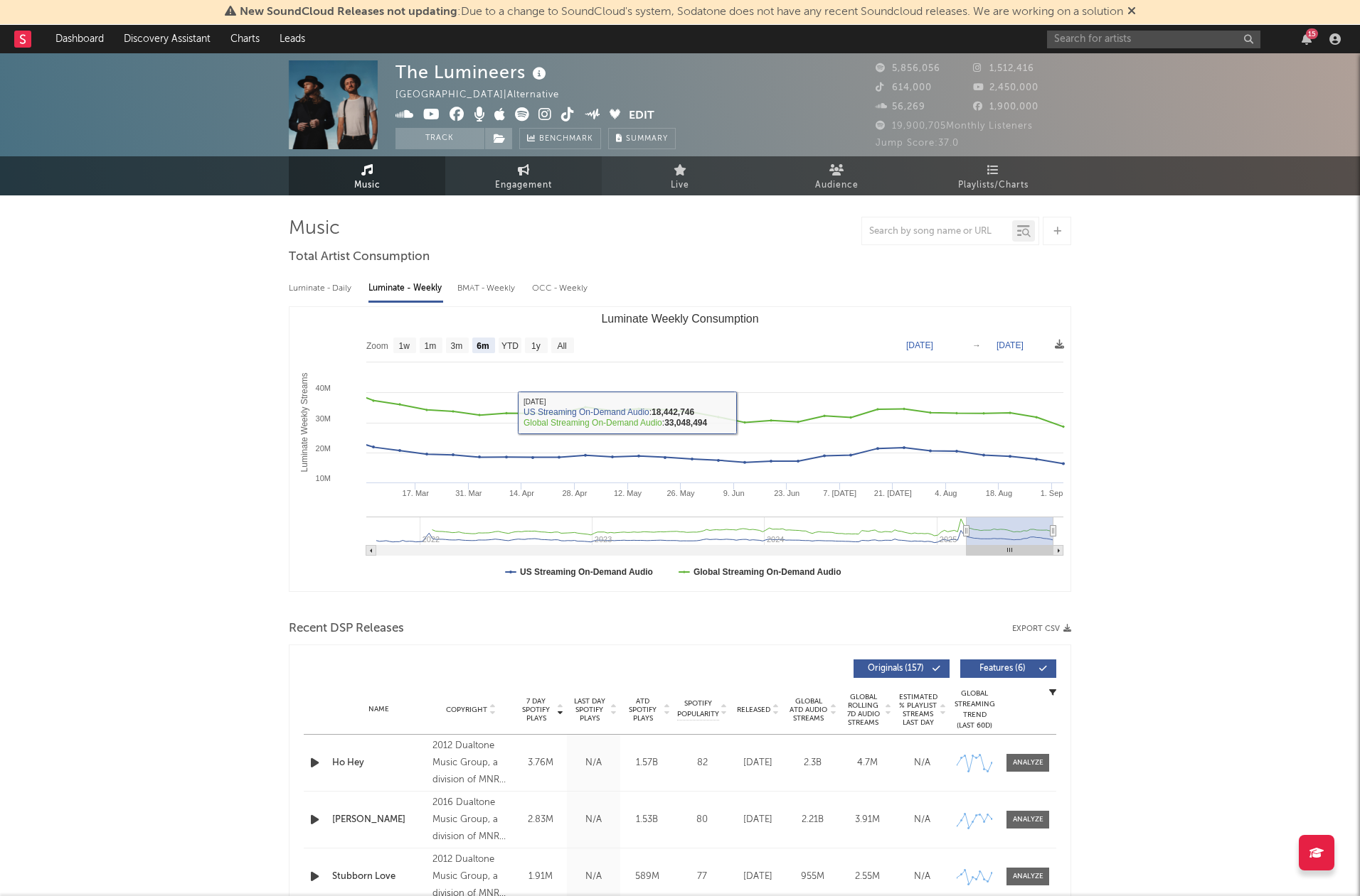
select select "1w"
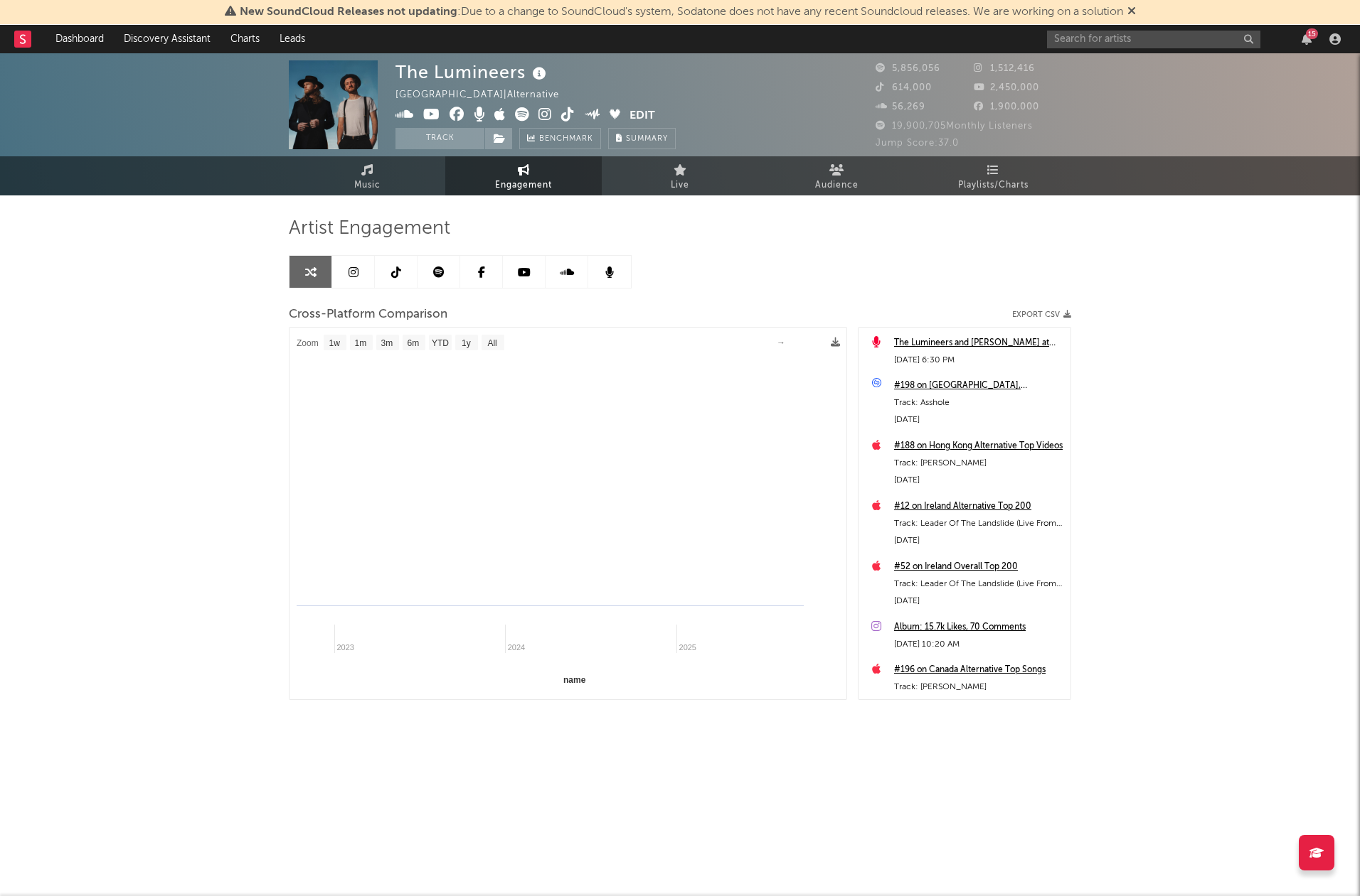
select select "1m"
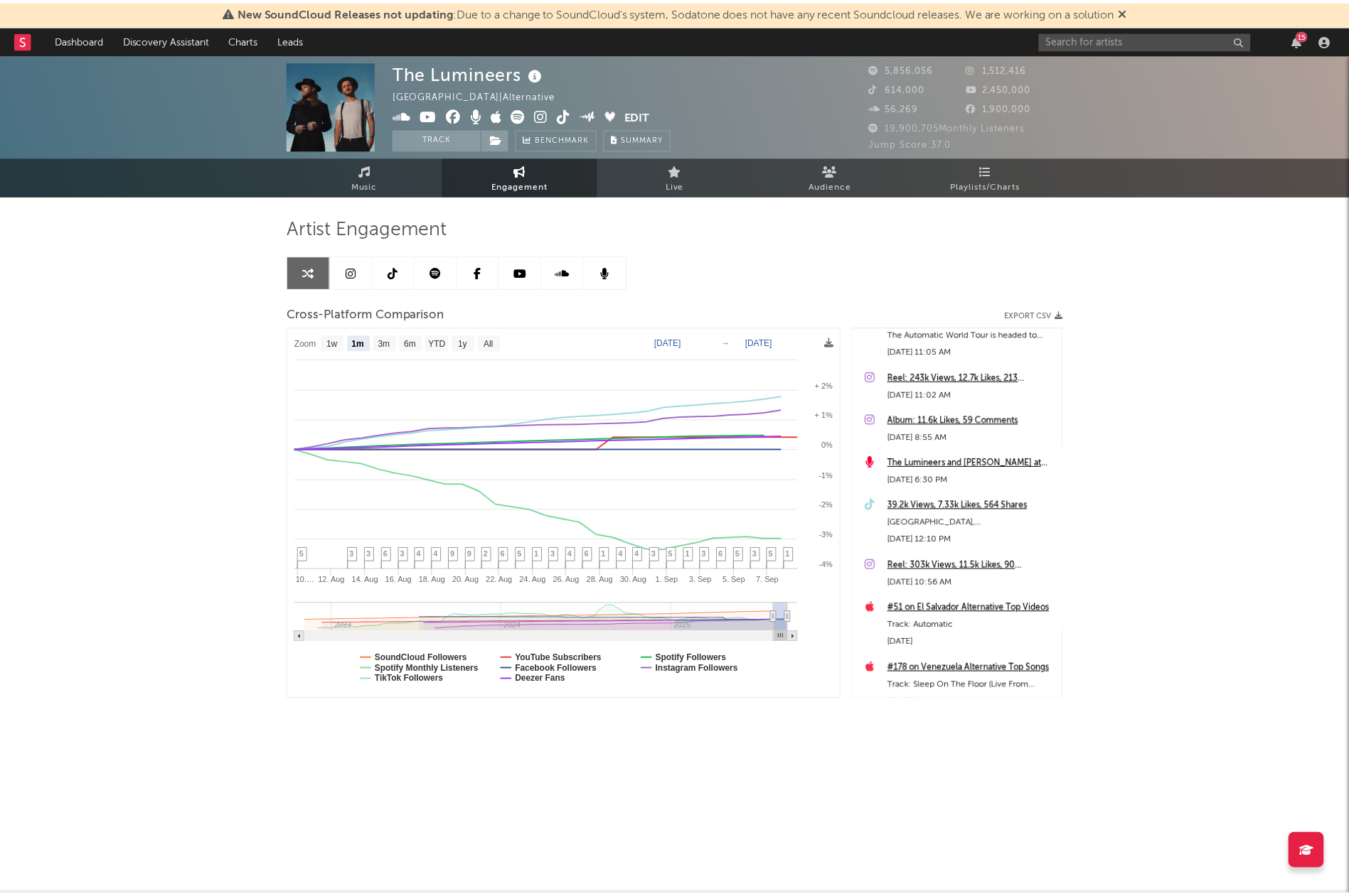
scroll to position [979, 0]
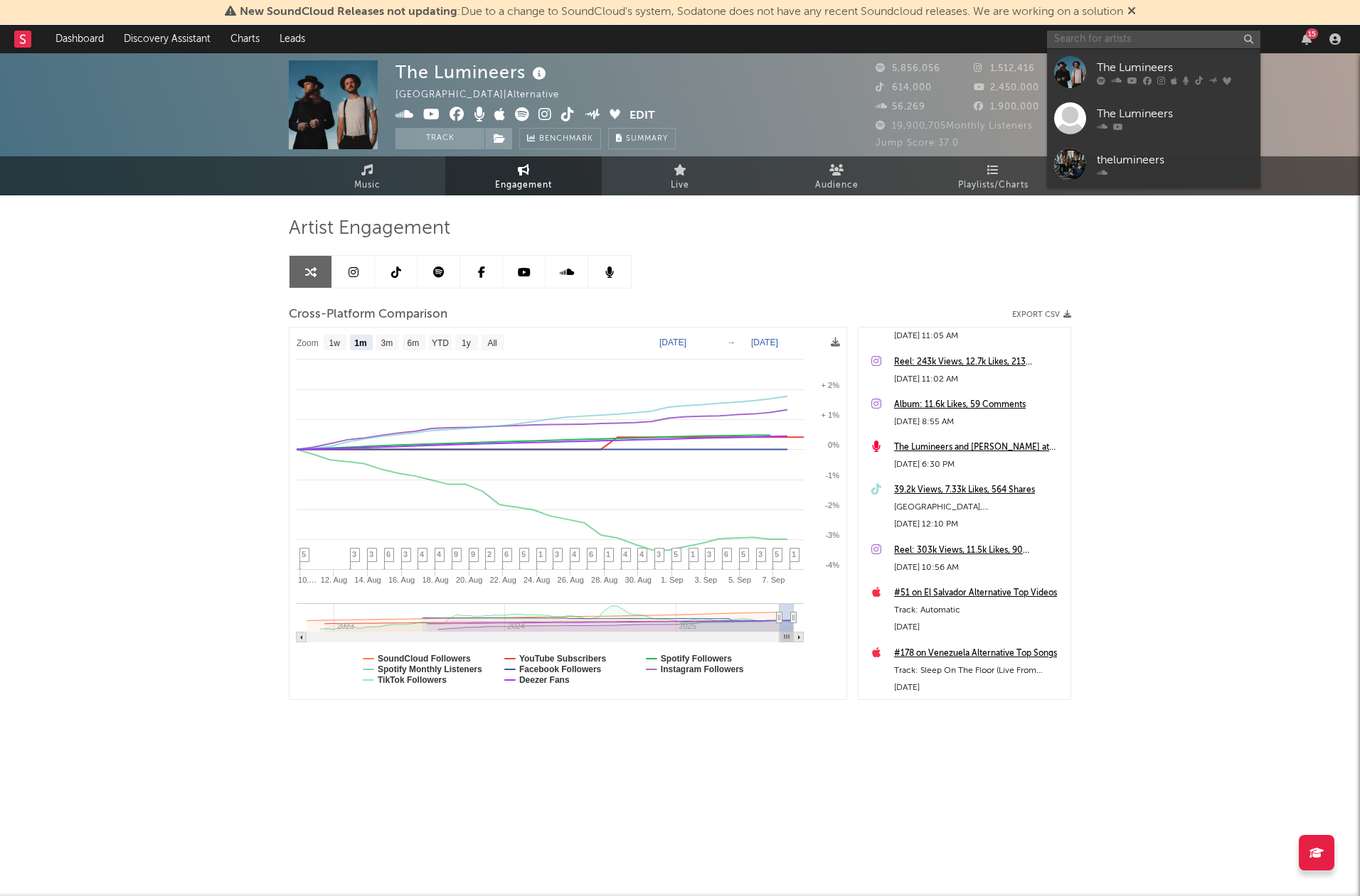
click at [1174, 36] on input "text" at bounding box center [1153, 40] width 213 height 18
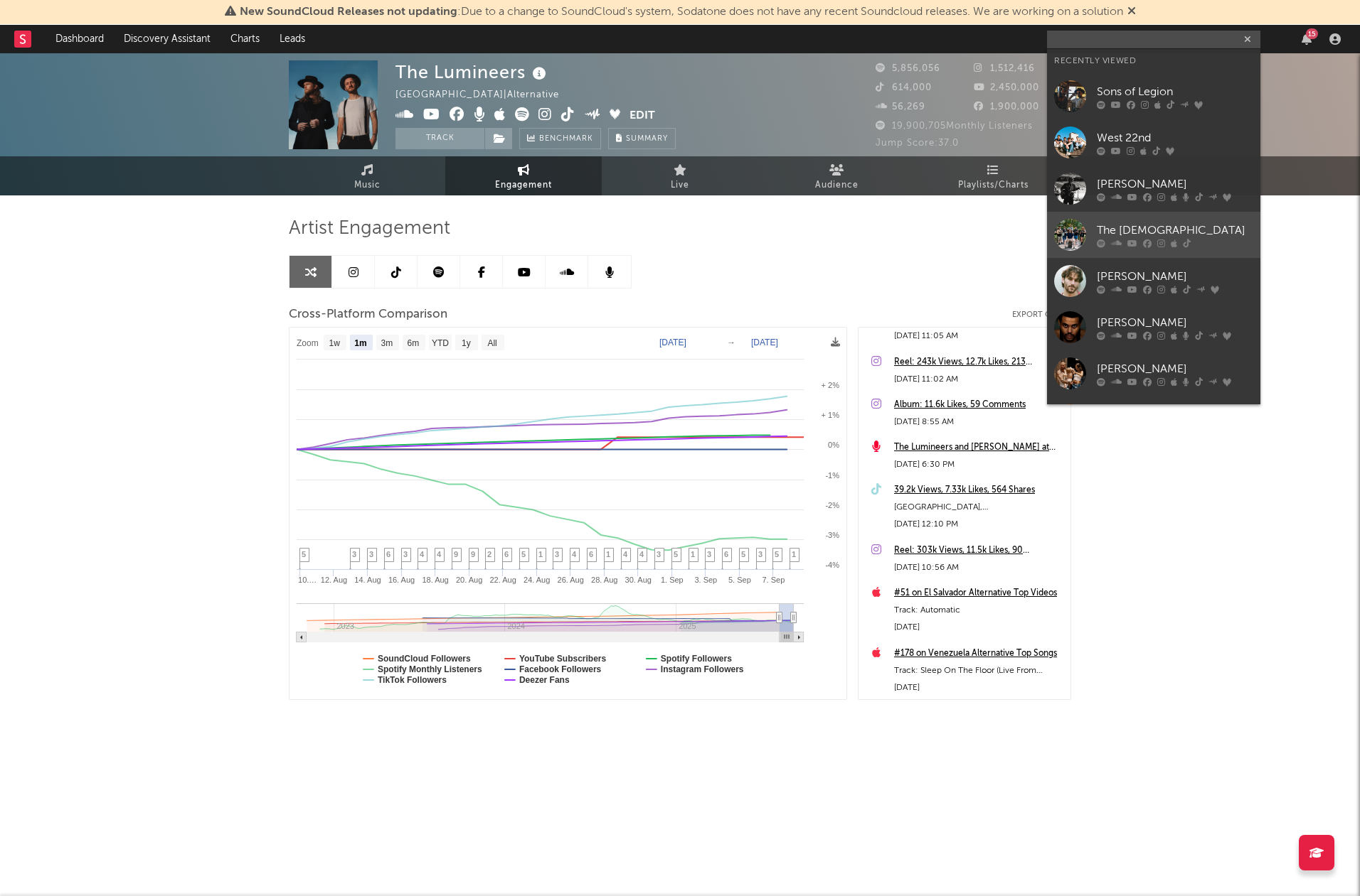
click at [1172, 227] on div "The [DEMOGRAPHIC_DATA]" at bounding box center [1174, 230] width 156 height 17
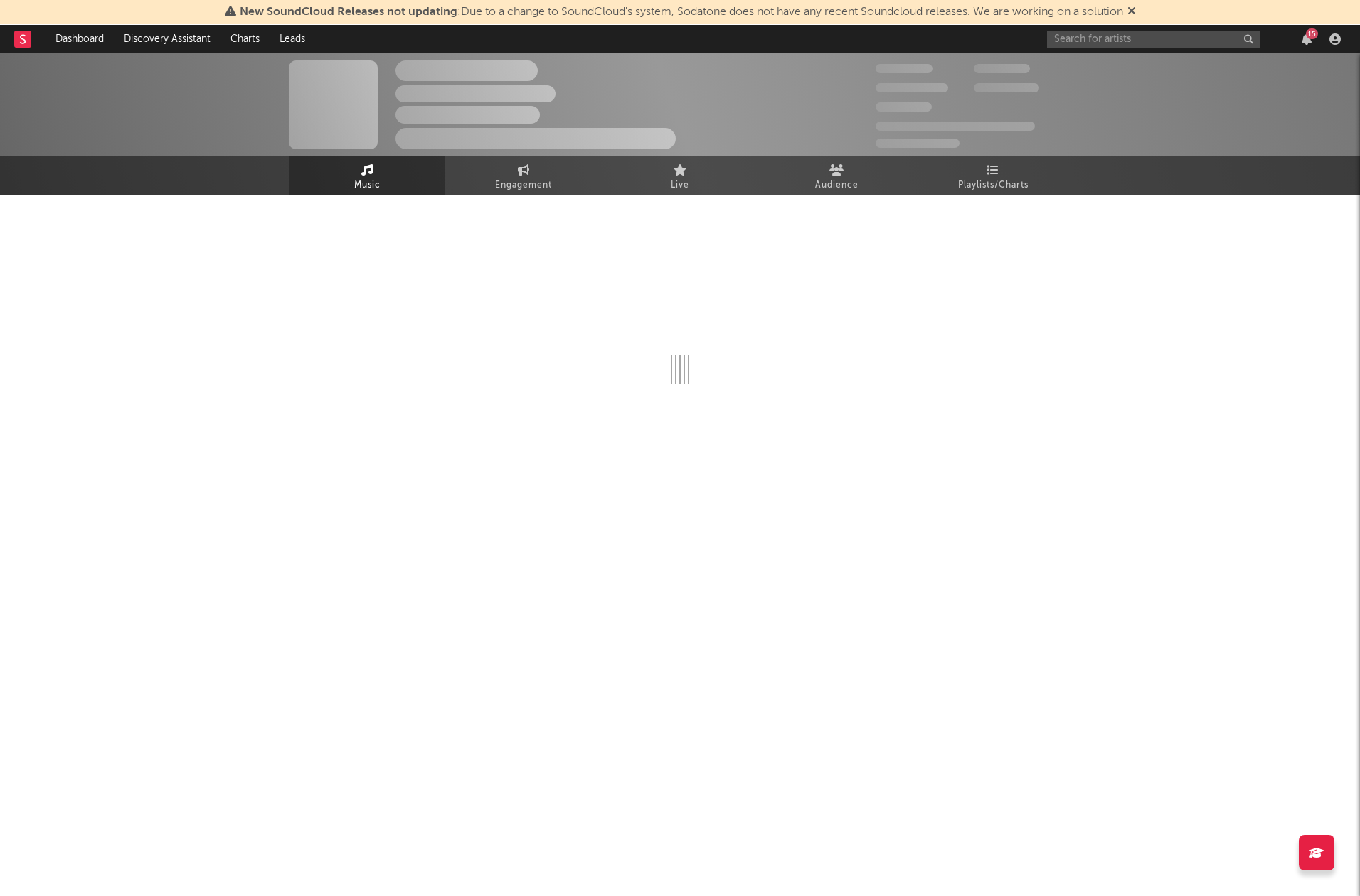
select select "6m"
